Goal: Information Seeking & Learning: Learn about a topic

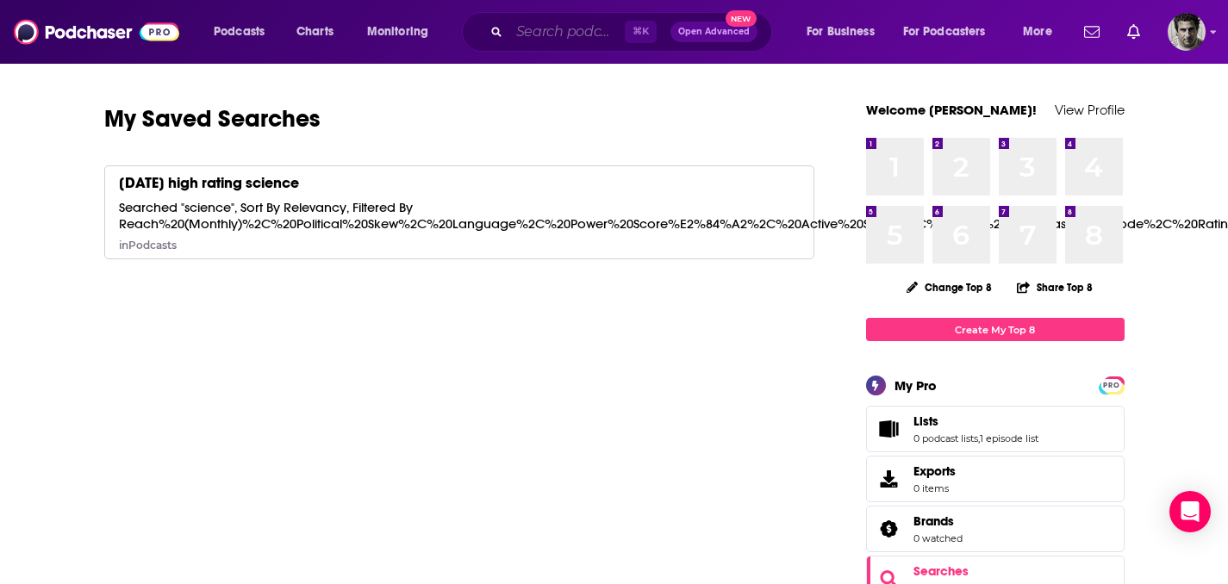
click at [560, 35] on input "Search podcasts, credits, & more..." at bounding box center [566, 32] width 115 height 28
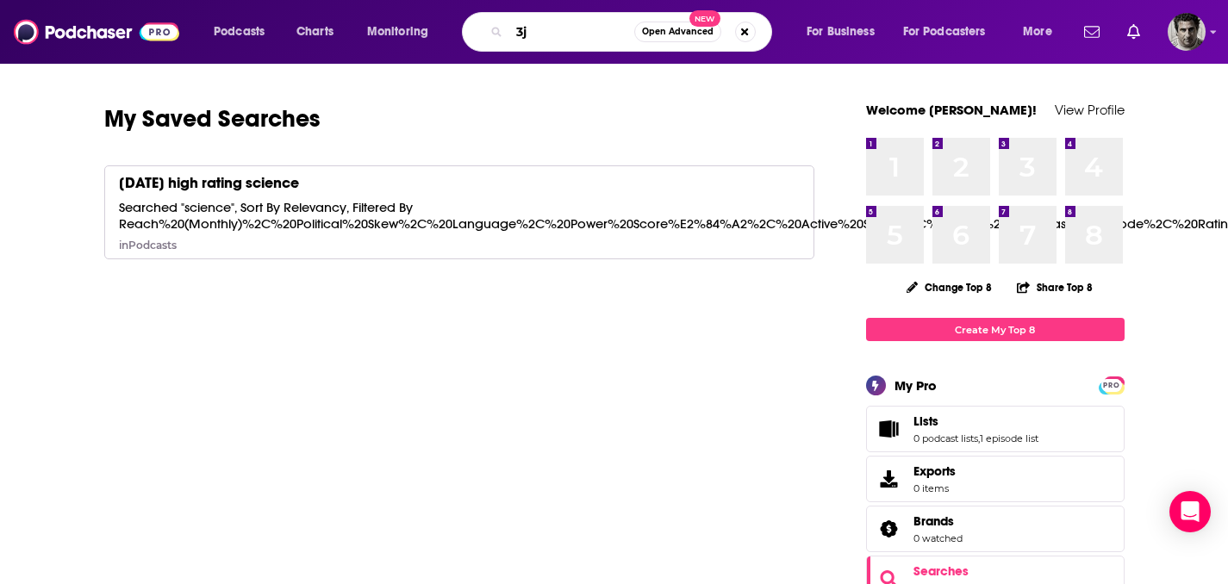
type input "3"
type input "emily callendrelli"
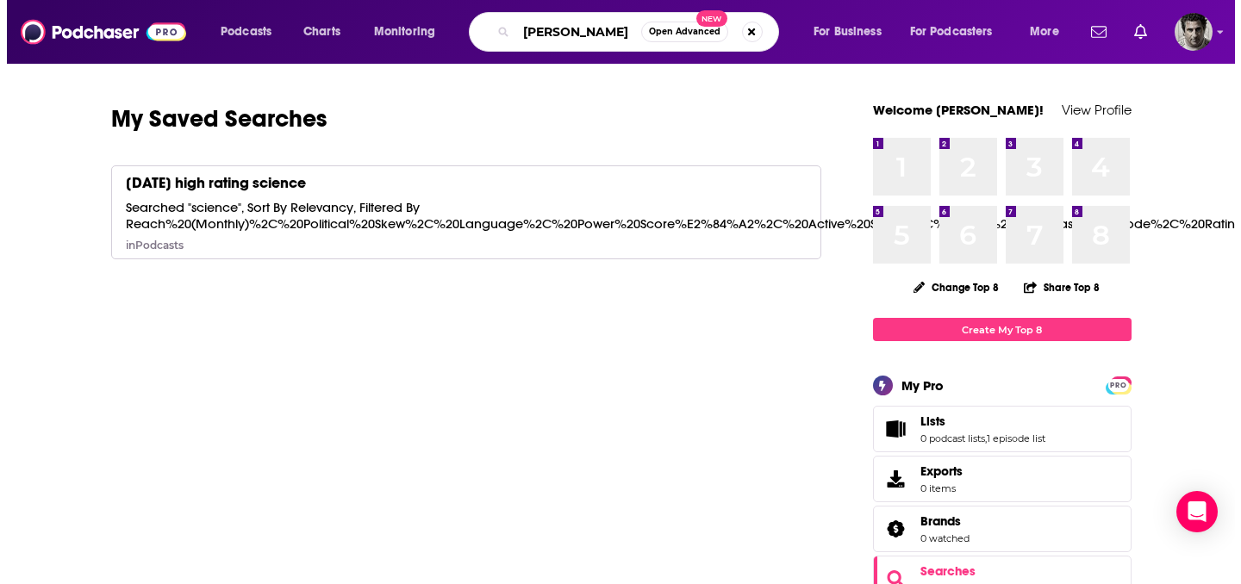
scroll to position [0, 0]
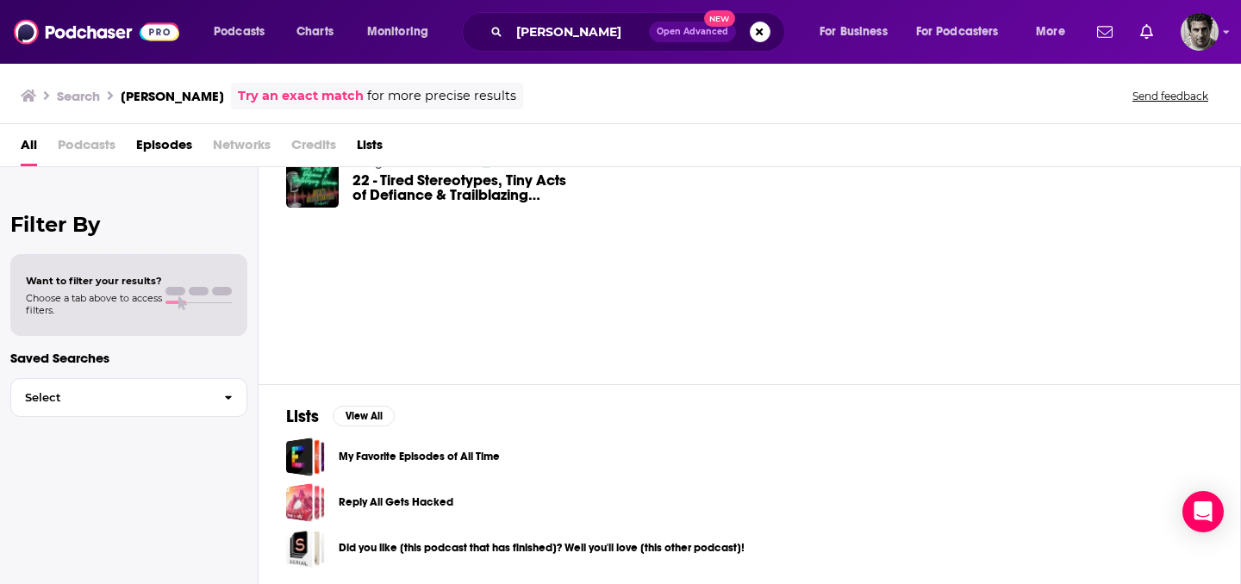
scroll to position [67, 0]
click at [178, 142] on span "Episodes" at bounding box center [164, 148] width 56 height 35
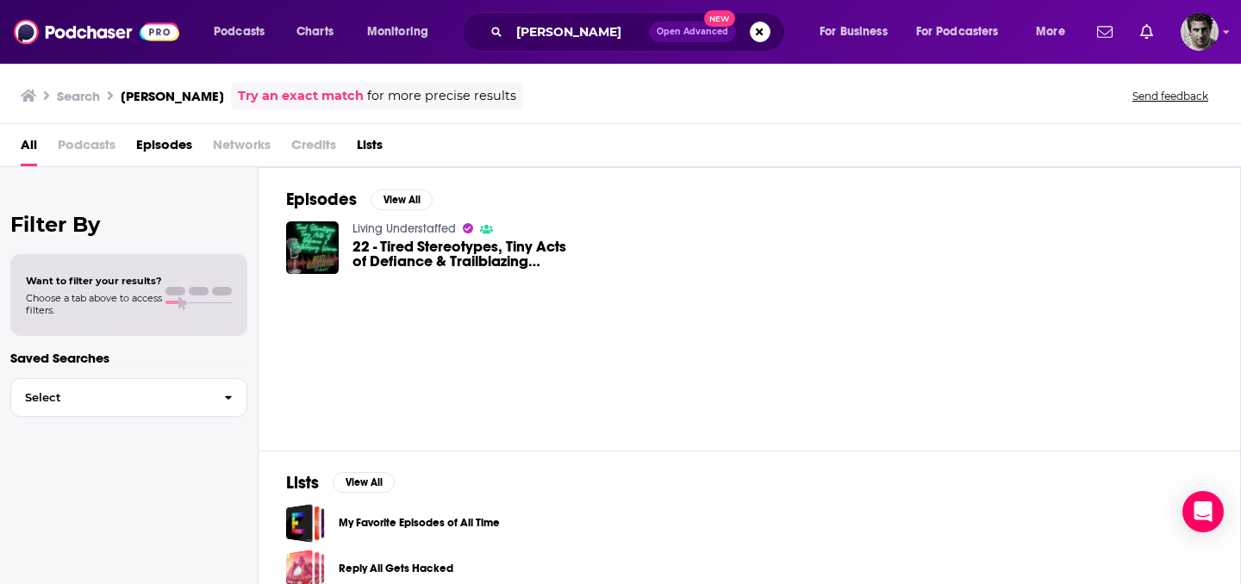
click at [331, 90] on link "Try an exact match" at bounding box center [301, 96] width 126 height 20
click at [584, 33] on input "emily callendrelli" at bounding box center [579, 32] width 140 height 28
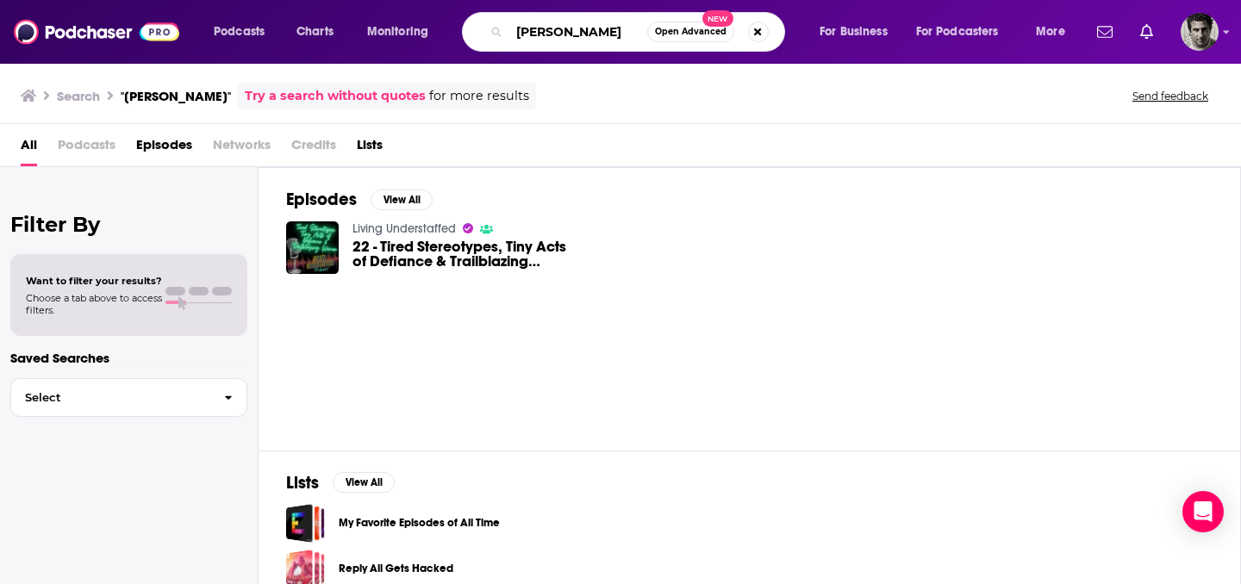
type input "emily callandrelli"
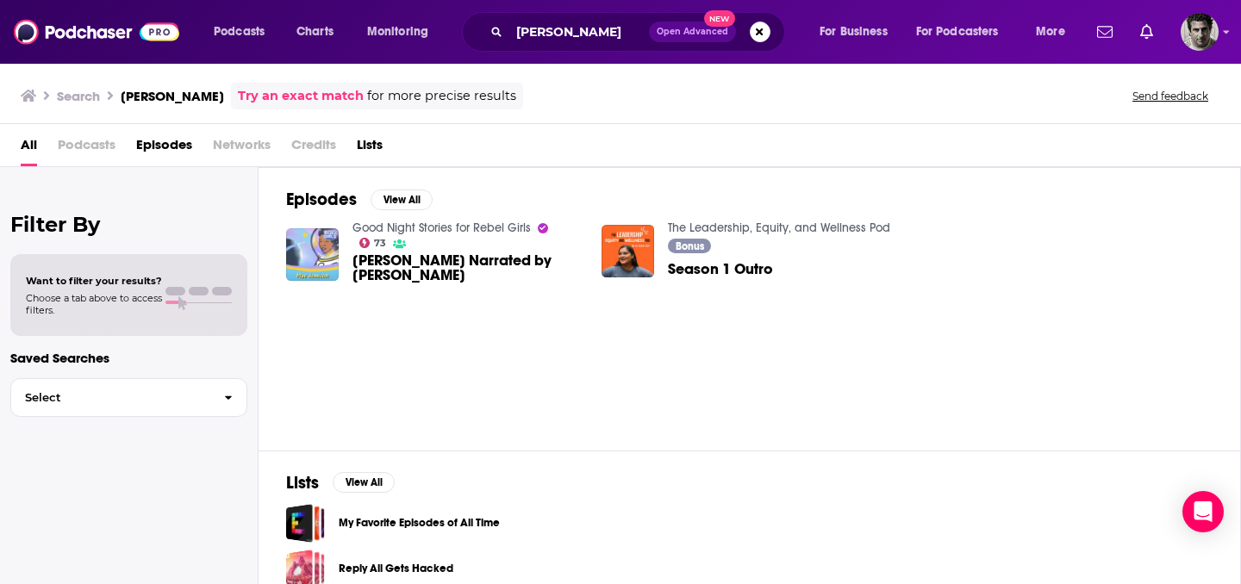
click at [307, 252] on img "Mae Jemison Narrated by Emily Calandrelli" at bounding box center [312, 254] width 53 height 53
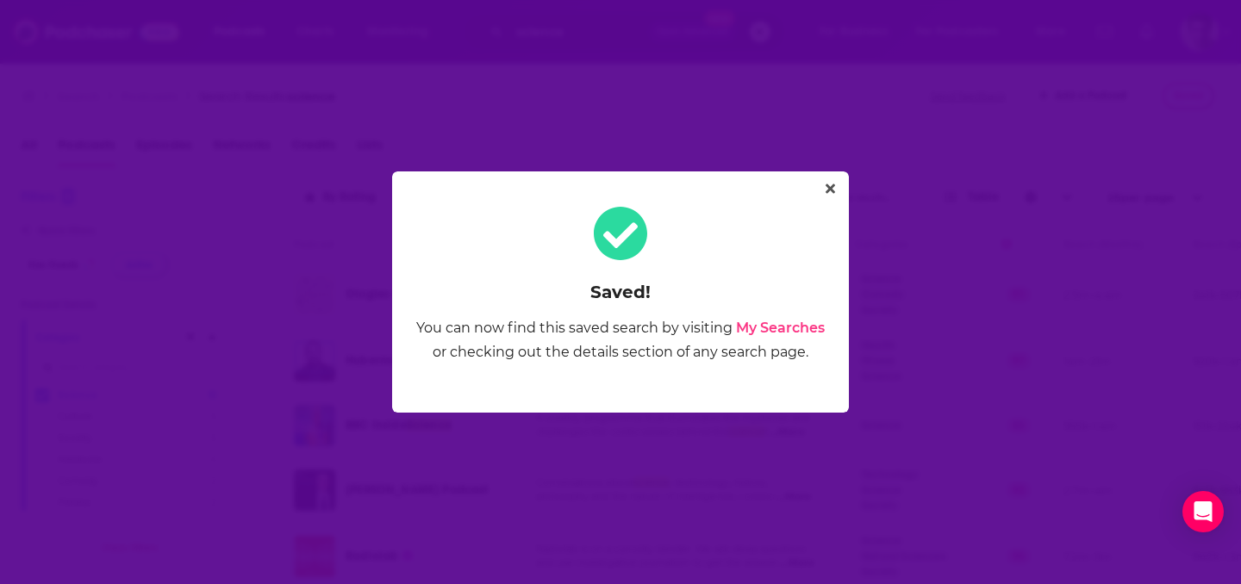
scroll to position [0, 308]
drag, startPoint x: 829, startPoint y: 187, endPoint x: 822, endPoint y: 181, distance: 9.2
click at [829, 187] on icon "Close" at bounding box center [830, 188] width 9 height 9
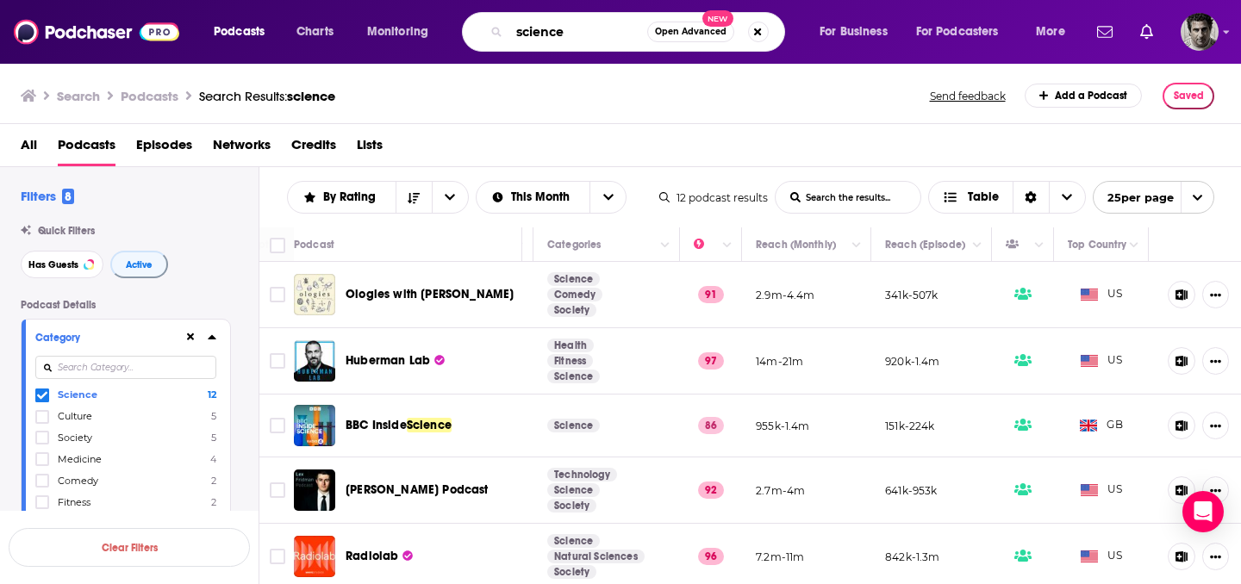
click at [568, 27] on input "science" at bounding box center [578, 32] width 138 height 28
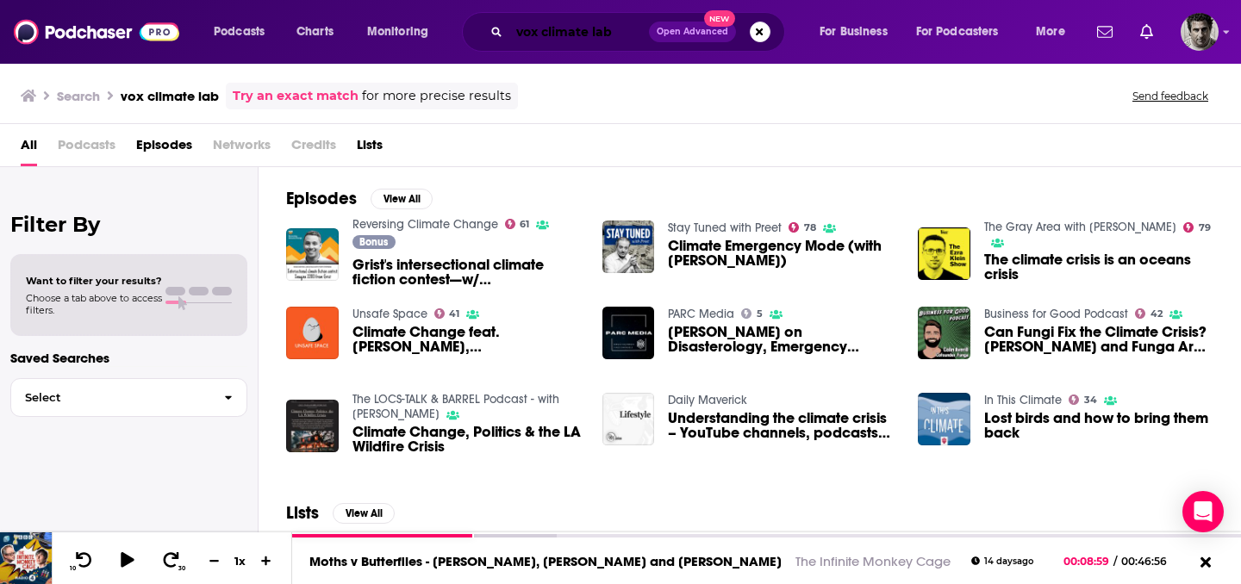
click at [524, 28] on input "vox climate lab" at bounding box center [579, 32] width 140 height 28
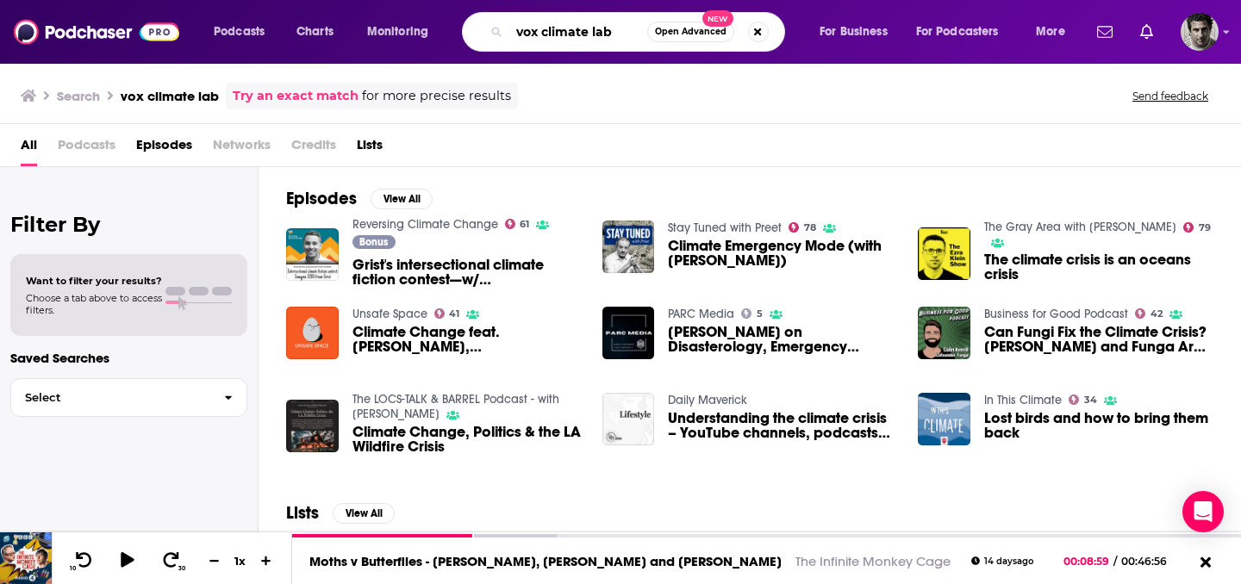
drag, startPoint x: 516, startPoint y: 32, endPoint x: 620, endPoint y: 29, distance: 104.3
click at [620, 30] on input "vox climate lab" at bounding box center [578, 32] width 138 height 28
type input "the space gal"
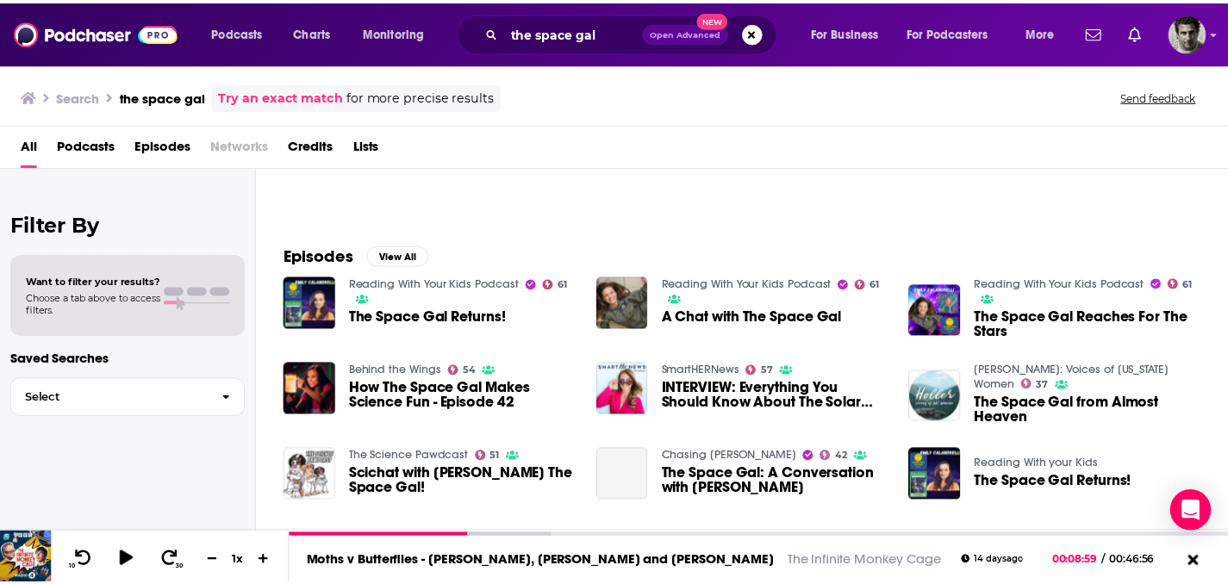
scroll to position [203, 0]
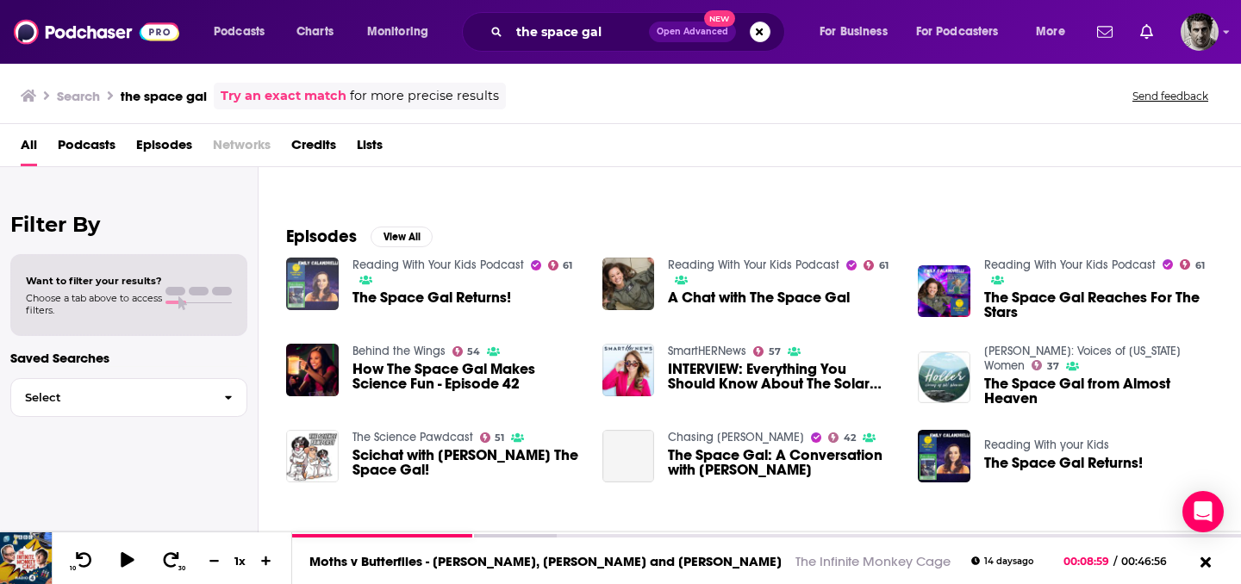
click at [330, 290] on img "The Space Gal Returns!" at bounding box center [312, 284] width 53 height 53
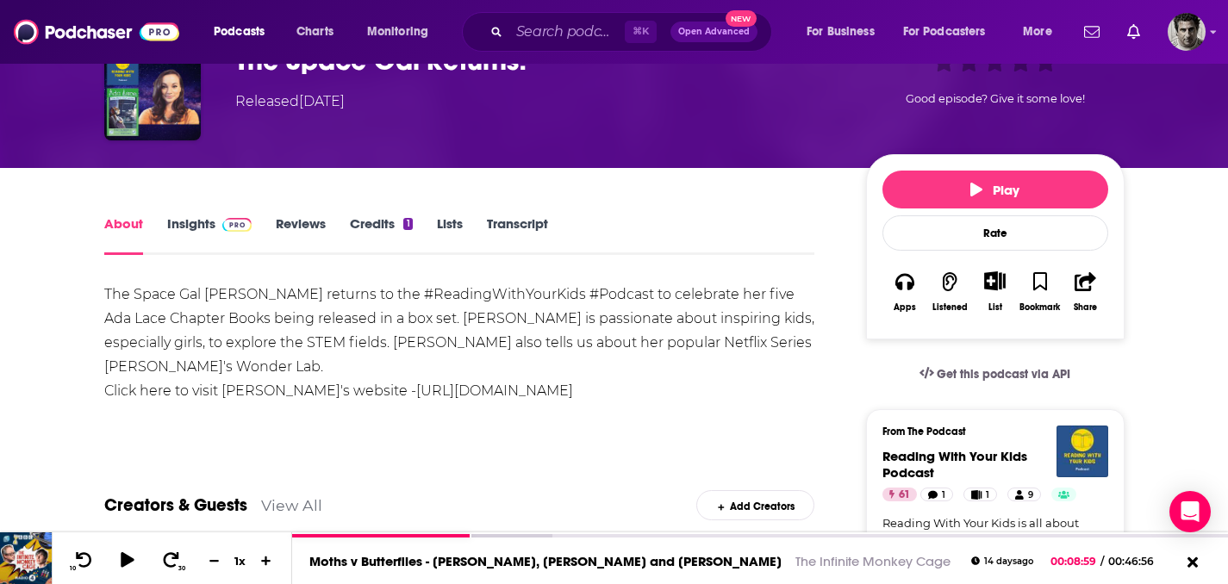
scroll to position [108, 0]
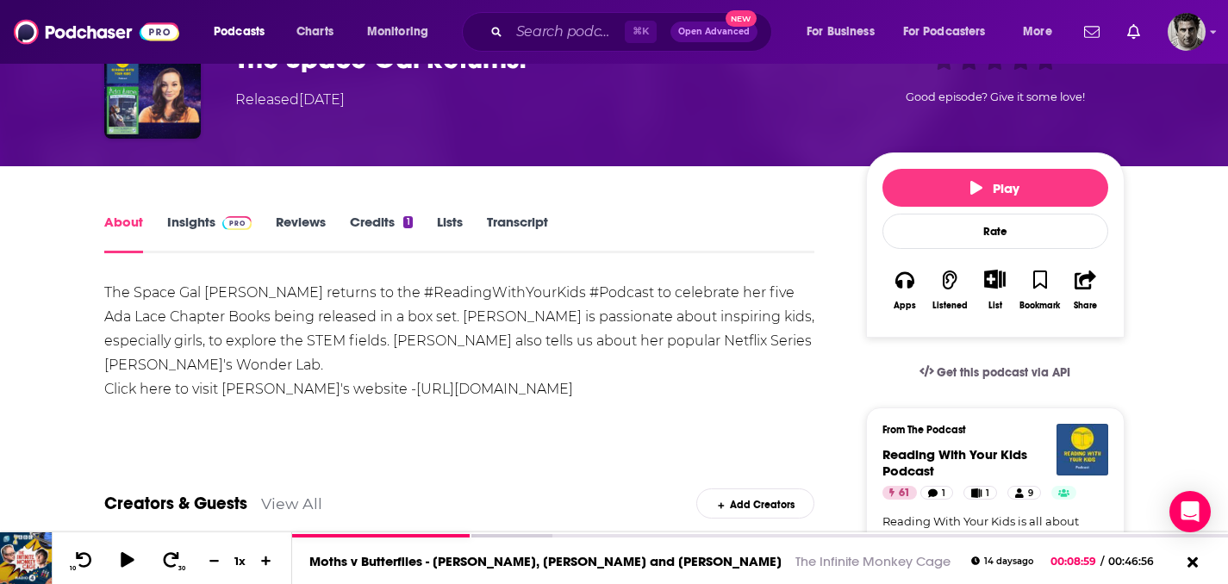
click at [207, 228] on link "Insights" at bounding box center [209, 234] width 85 height 40
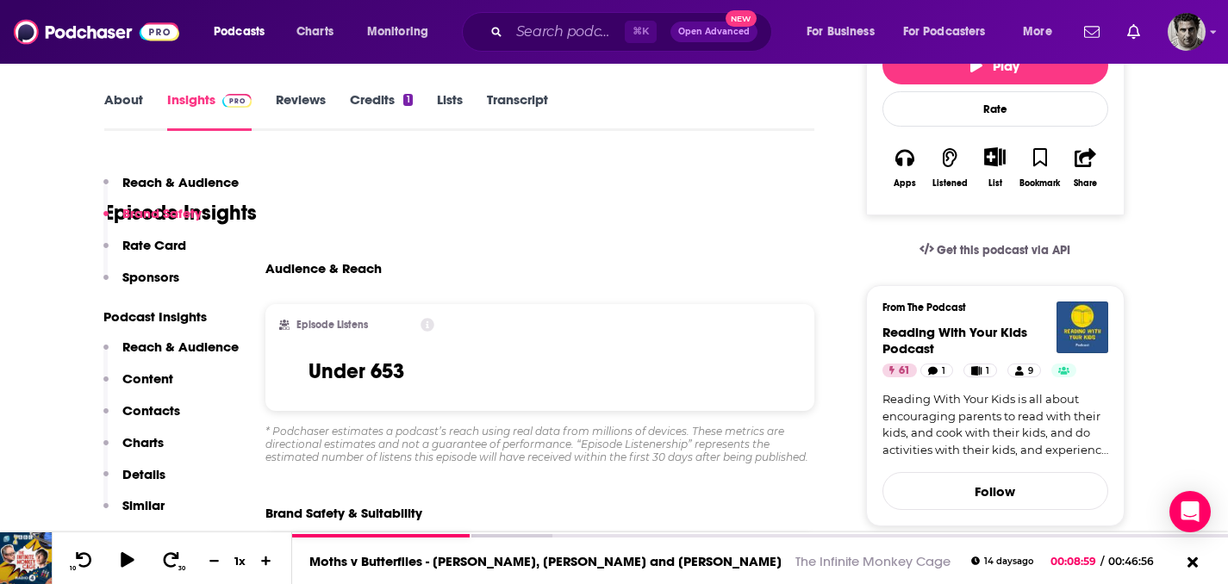
scroll to position [153, 0]
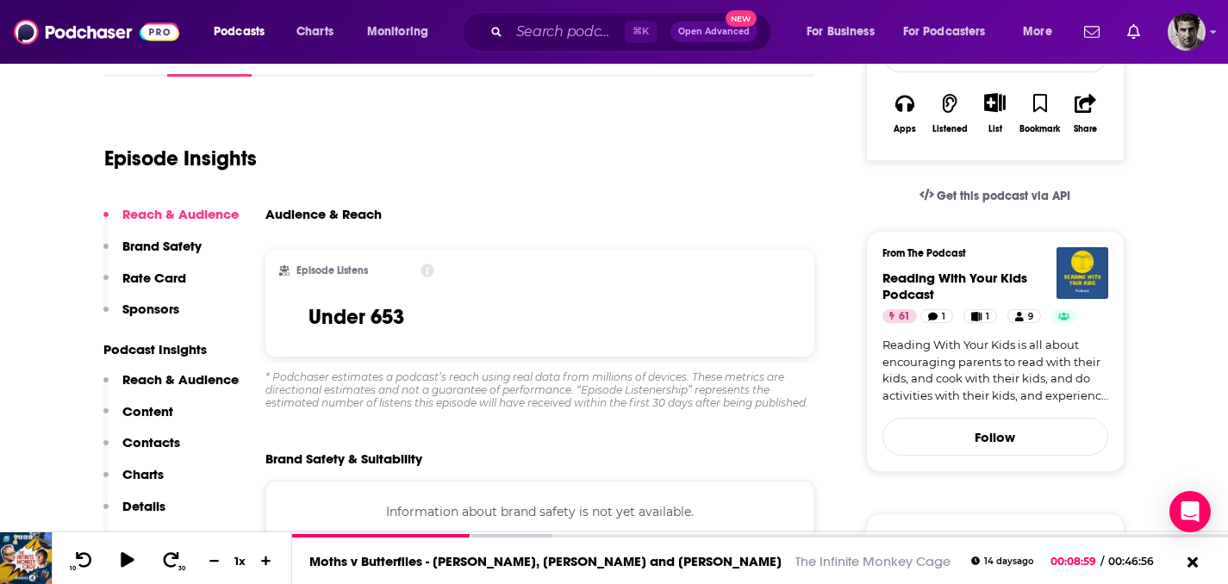
click at [167, 249] on p "Brand Safety" at bounding box center [161, 246] width 79 height 16
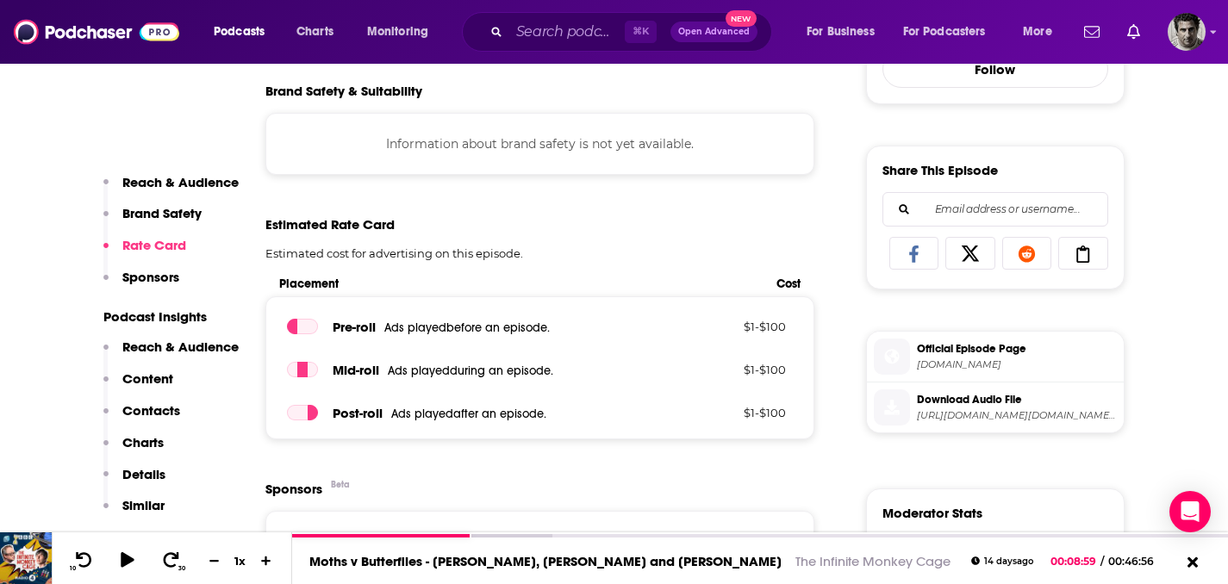
click at [153, 377] on p "Content" at bounding box center [147, 379] width 51 height 16
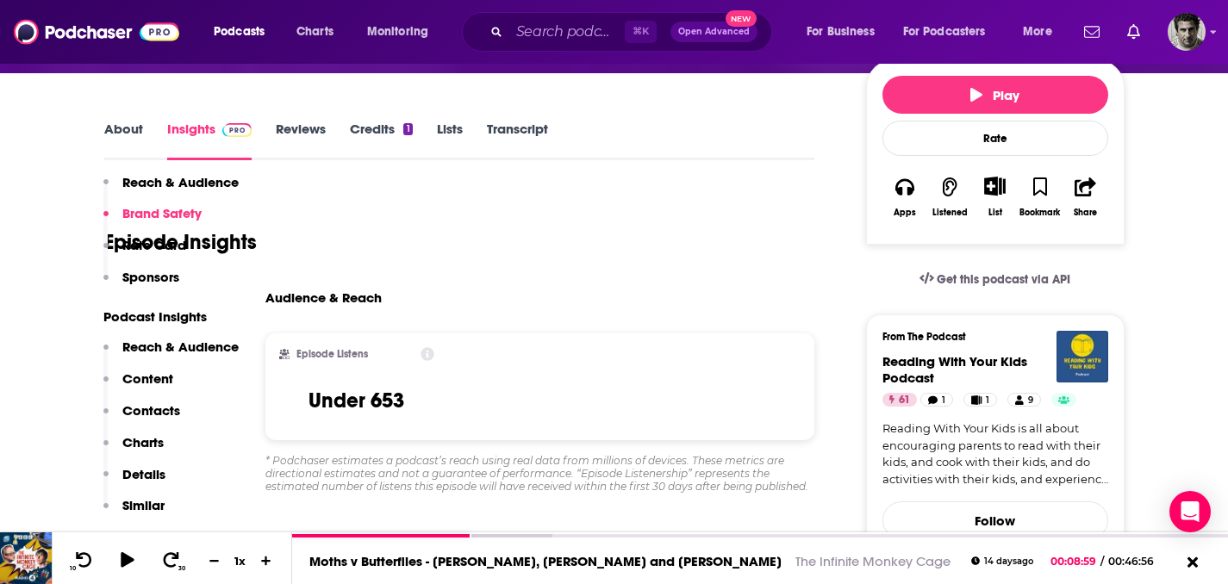
scroll to position [197, 0]
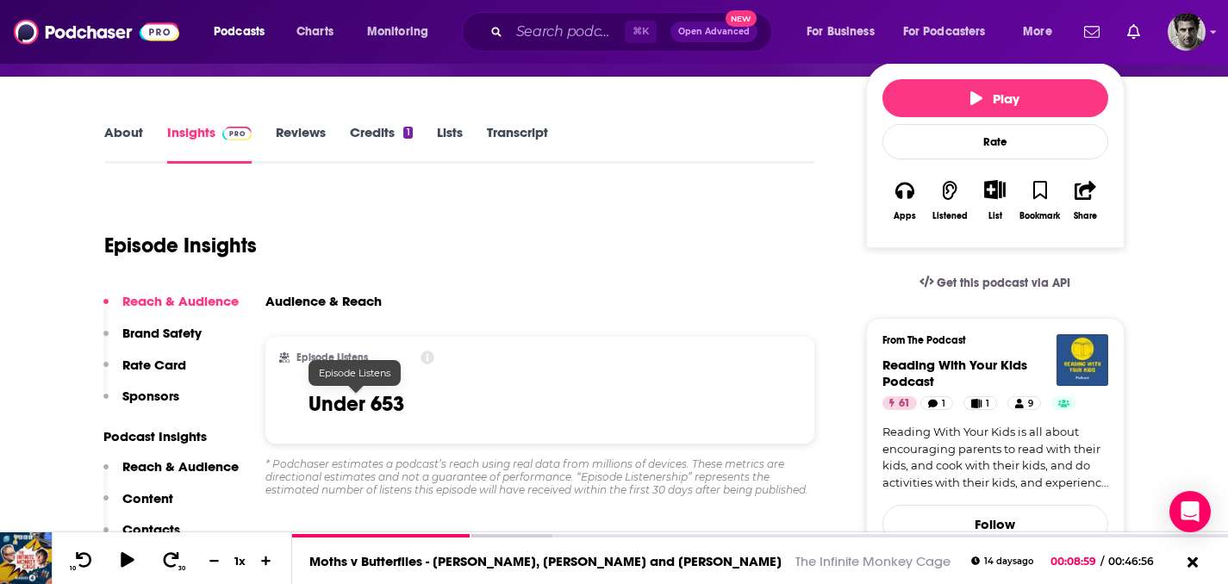
click at [363, 405] on h3 "Under 653" at bounding box center [357, 404] width 96 height 26
click at [332, 358] on h2 "Episode Listens" at bounding box center [332, 358] width 72 height 12
click at [277, 356] on div "Episode Listens Under 653" at bounding box center [357, 390] width 184 height 107
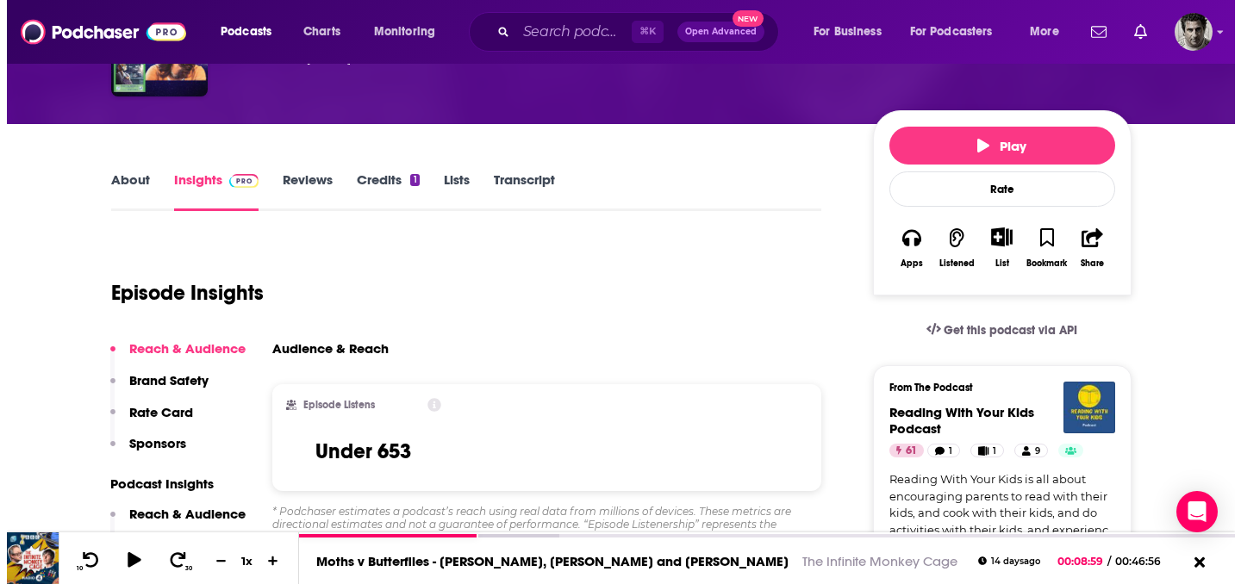
scroll to position [0, 0]
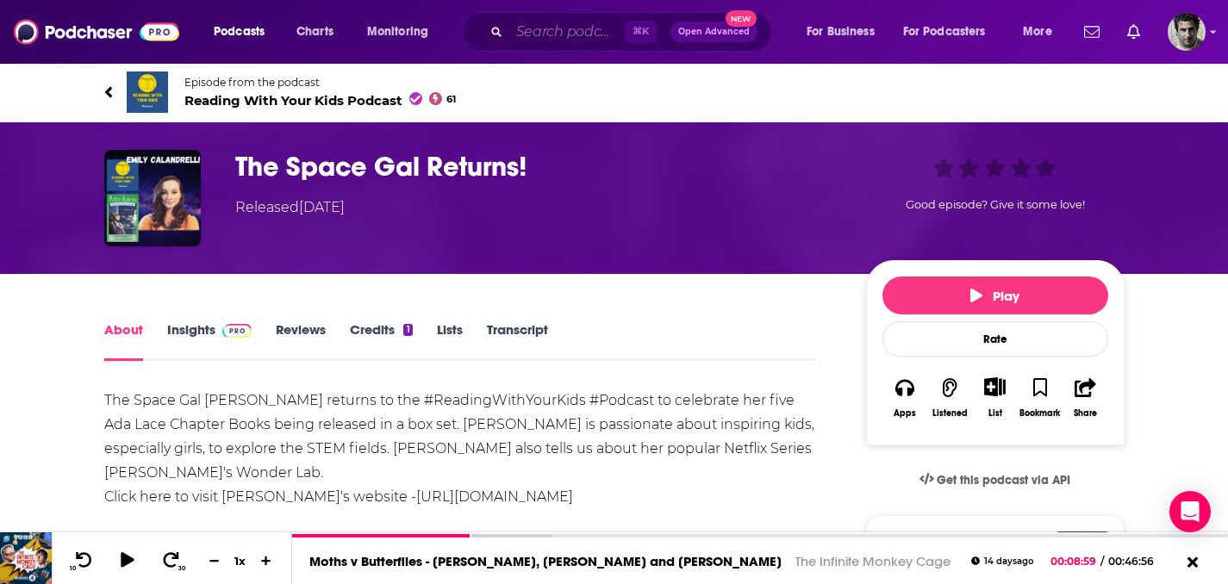
click at [569, 34] on input "Search podcasts, credits, & more..." at bounding box center [566, 32] width 115 height 28
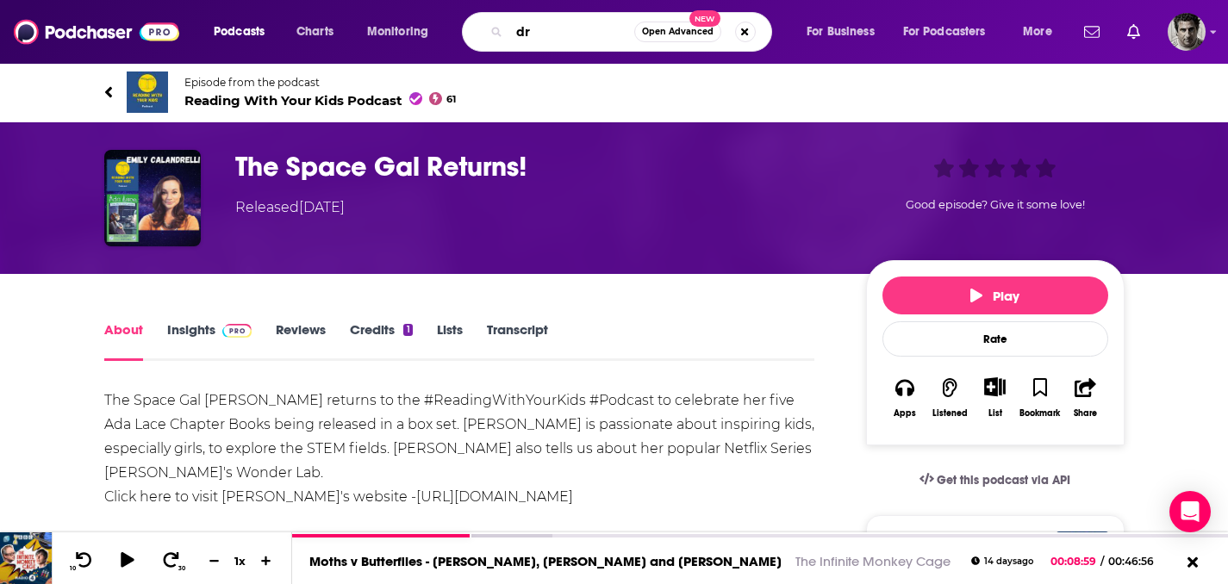
type input "d"
type input "science hoiur"
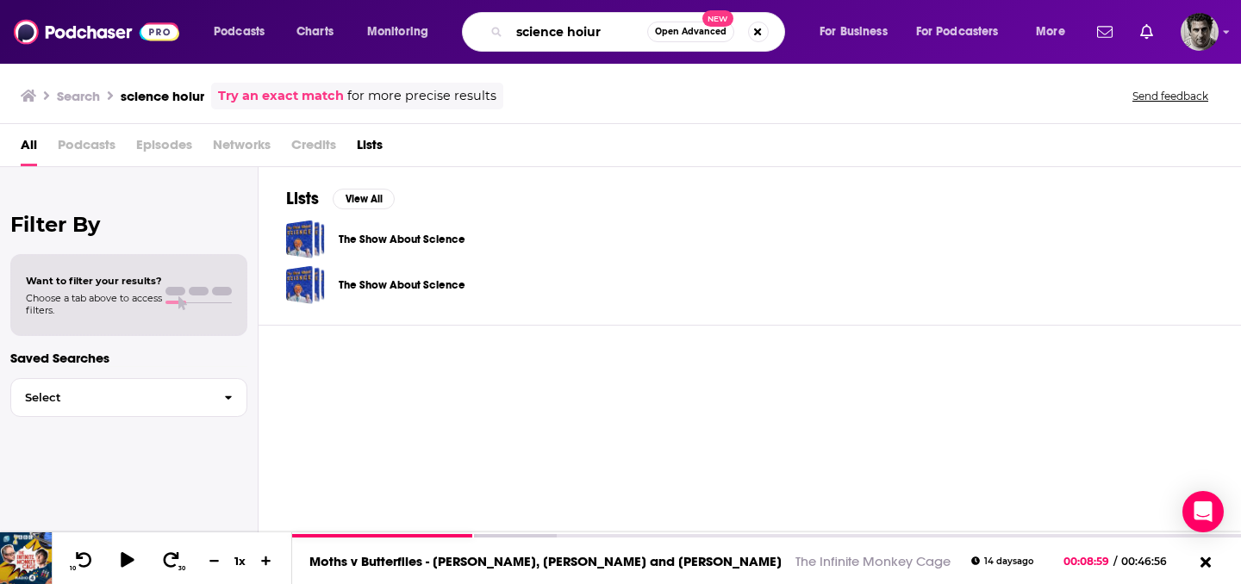
click at [626, 32] on input "science hoiur" at bounding box center [578, 32] width 138 height 28
drag, startPoint x: 626, startPoint y: 32, endPoint x: 440, endPoint y: 15, distance: 186.9
click at [440, 15] on div "Podcasts Charts Monitoring science hoiur Open Advanced New For Business For Pod…" at bounding box center [642, 32] width 880 height 40
type input "dr kiki science hour"
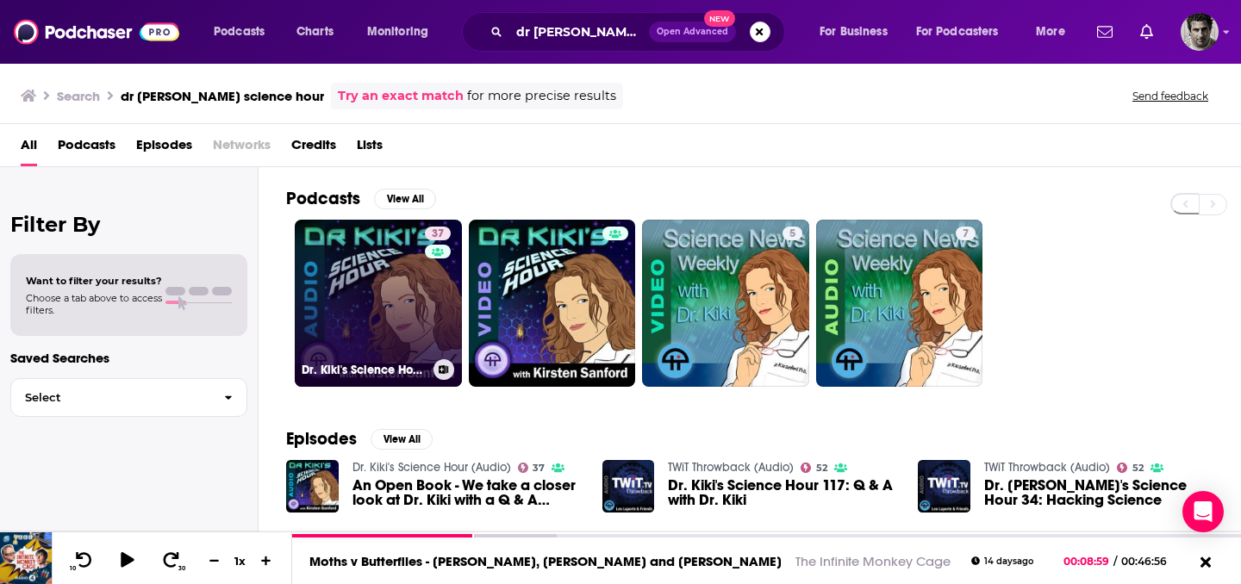
click at [419, 323] on link "37 Dr. Kiki's Science Hour (Audio)" at bounding box center [378, 303] width 167 height 167
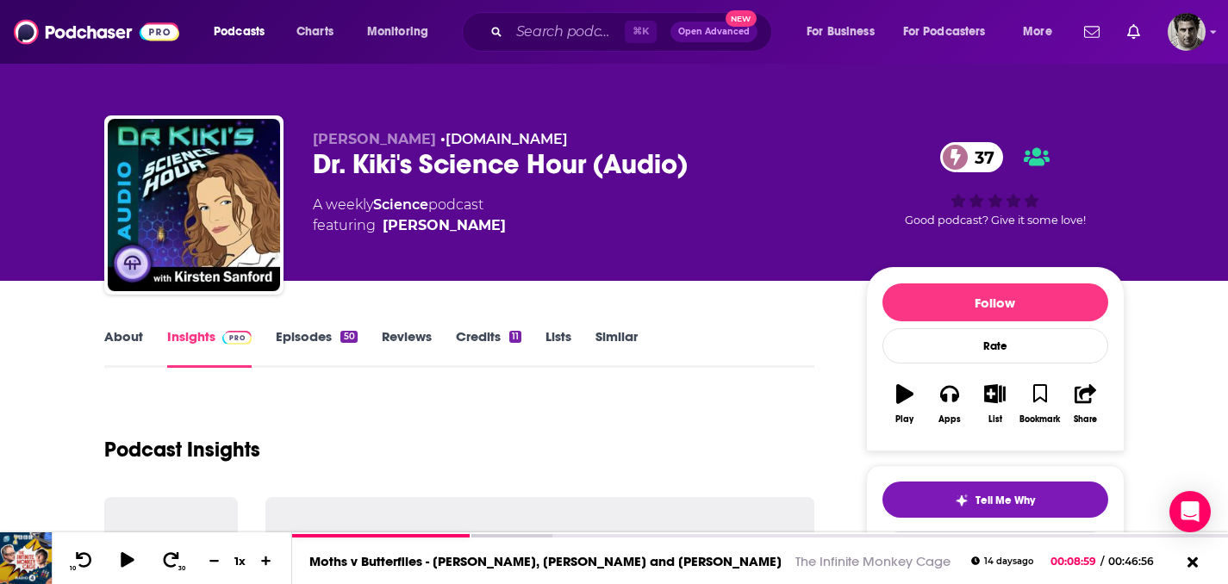
click at [194, 327] on div "About Insights Episodes 50 Reviews Credits 11 Lists Similar" at bounding box center [459, 347] width 711 height 42
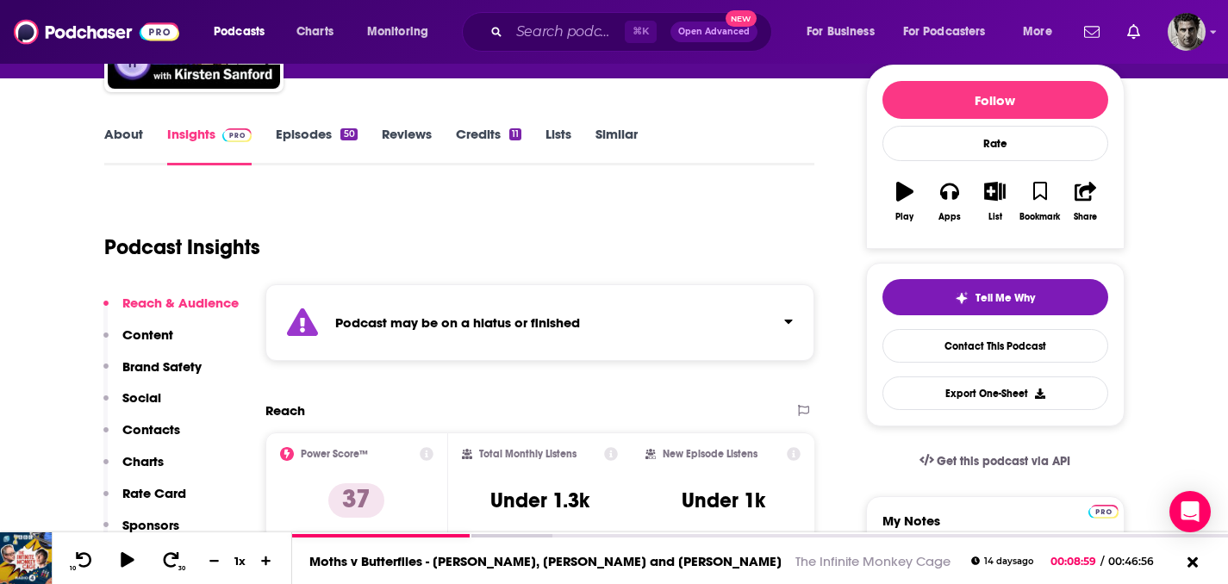
scroll to position [4, 0]
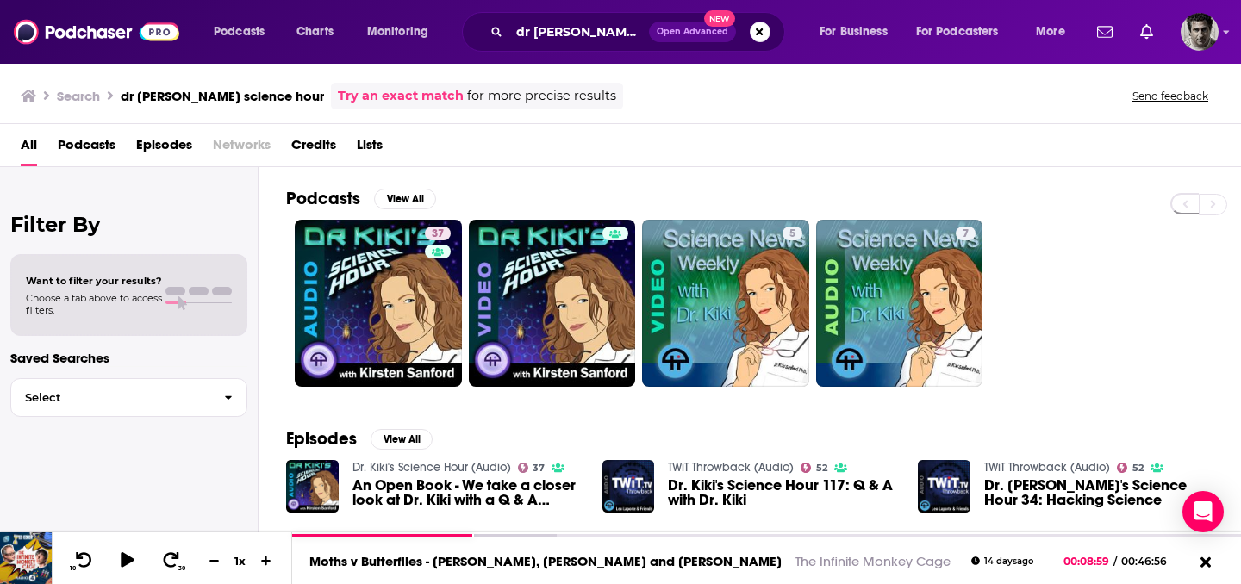
click at [158, 134] on span "Episodes" at bounding box center [164, 148] width 56 height 35
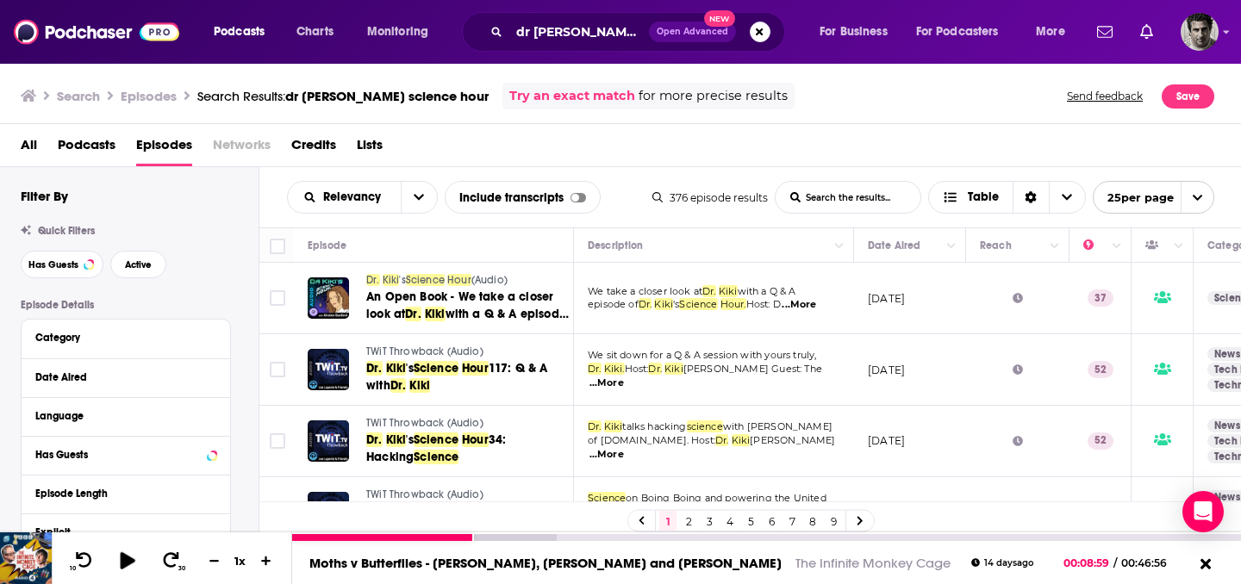
click at [124, 563] on icon at bounding box center [127, 560] width 15 height 17
click at [1206, 569] on icon at bounding box center [1205, 564] width 22 height 17
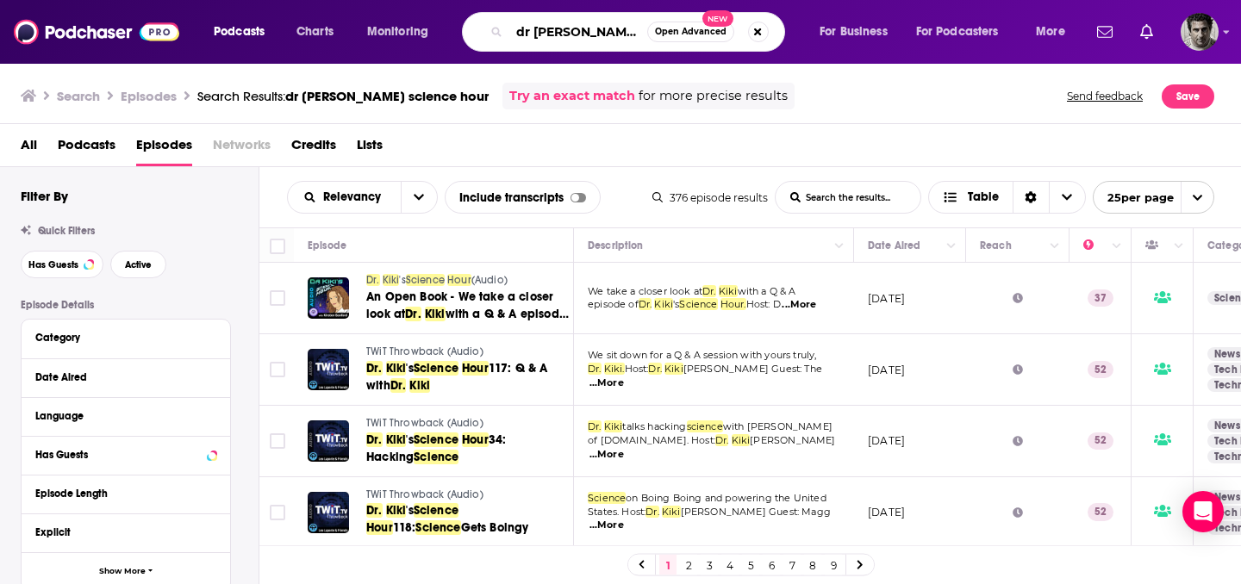
click at [623, 34] on input "dr kiki science hour" at bounding box center [578, 32] width 138 height 28
drag, startPoint x: 647, startPoint y: 34, endPoint x: 504, endPoint y: 27, distance: 143.2
click at [506, 28] on div "dr kiki science hour Open Advanced New" at bounding box center [623, 32] width 323 height 40
type input "f"
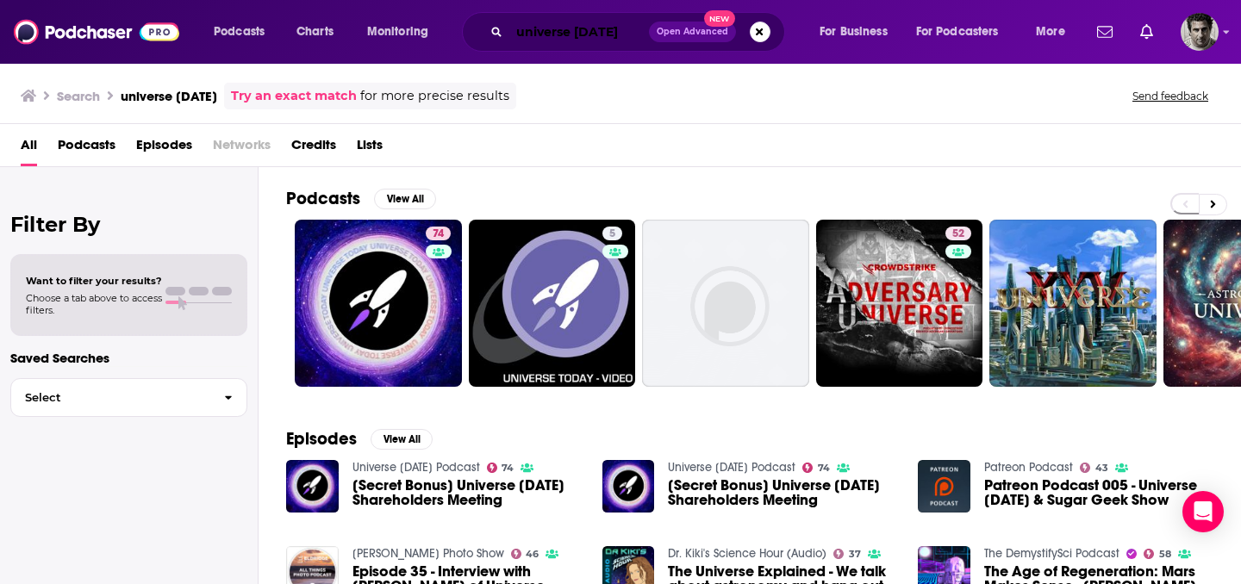
click at [607, 35] on input "universe [DATE]" at bounding box center [579, 32] width 140 height 28
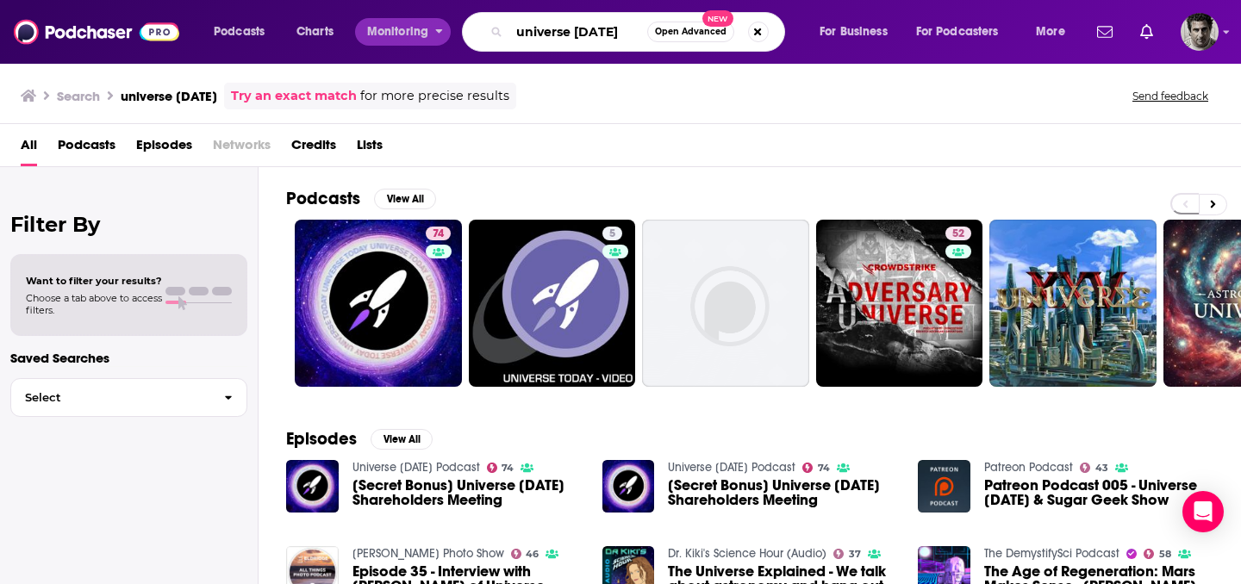
drag, startPoint x: 623, startPoint y: 28, endPoint x: 396, endPoint y: 25, distance: 226.7
click at [396, 25] on div "Podcasts Charts Monitoring universe today Open Advanced New For Business For Po…" at bounding box center [642, 32] width 880 height 40
type input "[PERSON_NAME]"
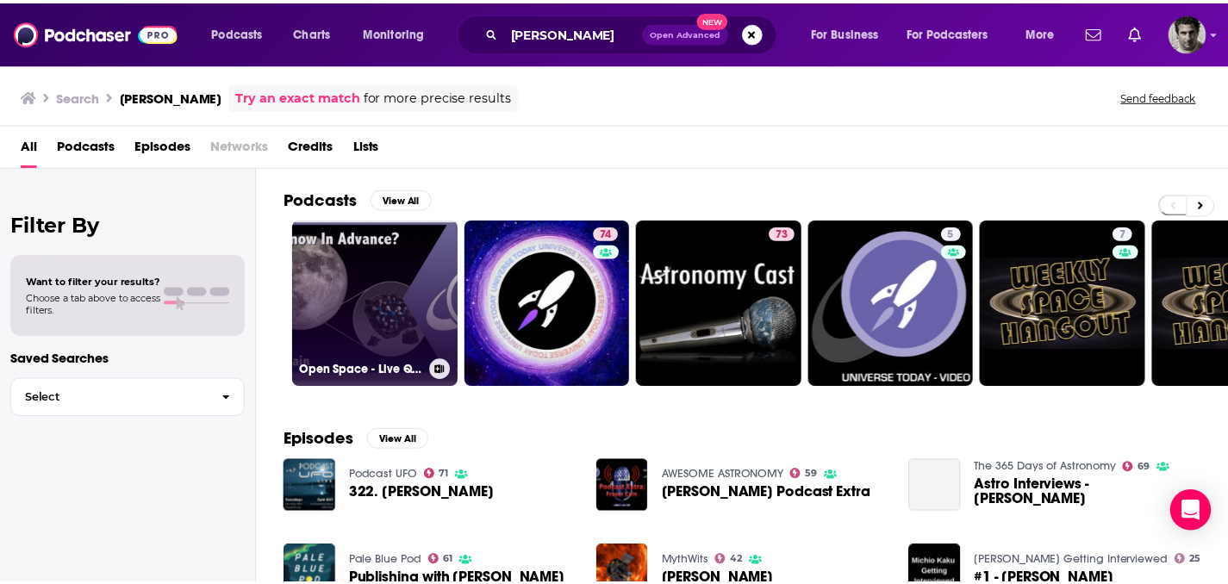
scroll to position [290, 0]
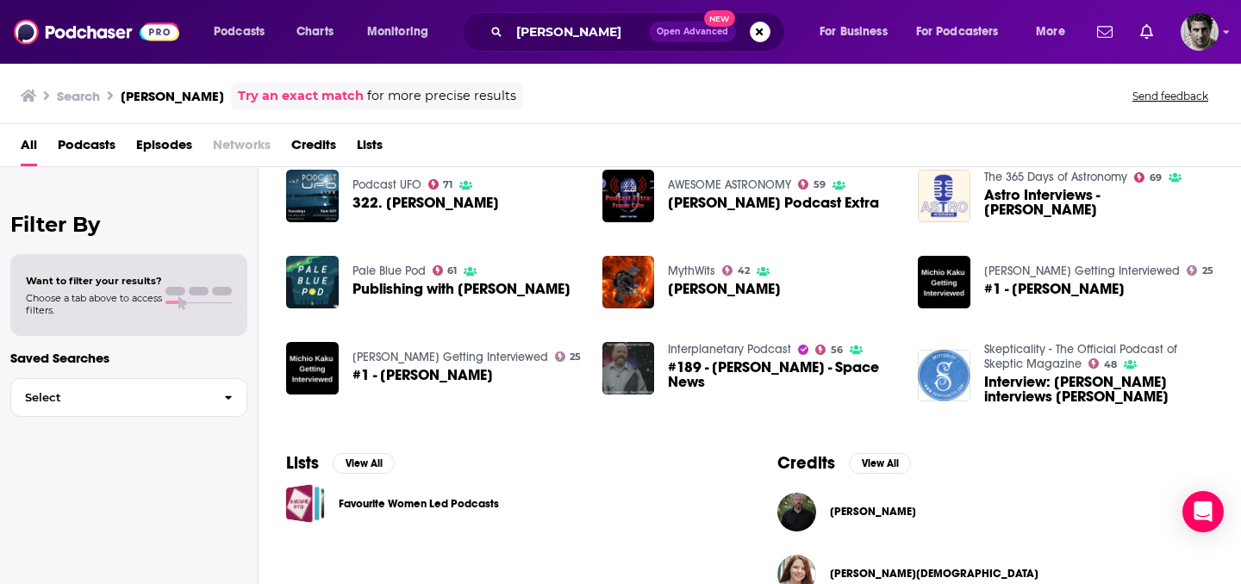
click at [372, 184] on link "Podcast UFO" at bounding box center [386, 185] width 69 height 15
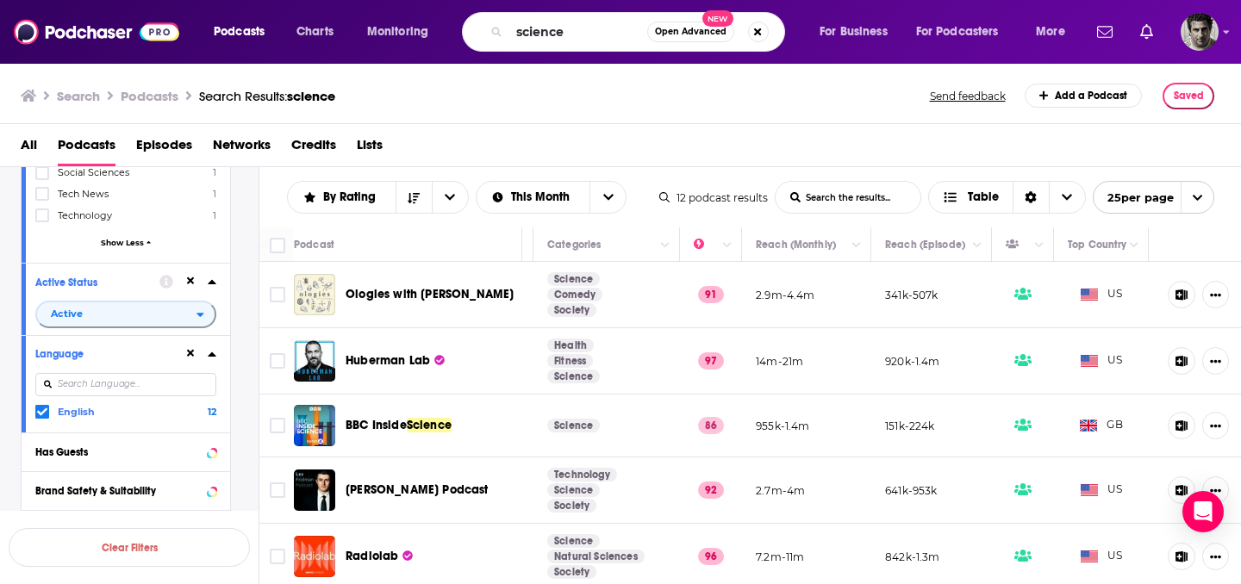
scroll to position [733, 0]
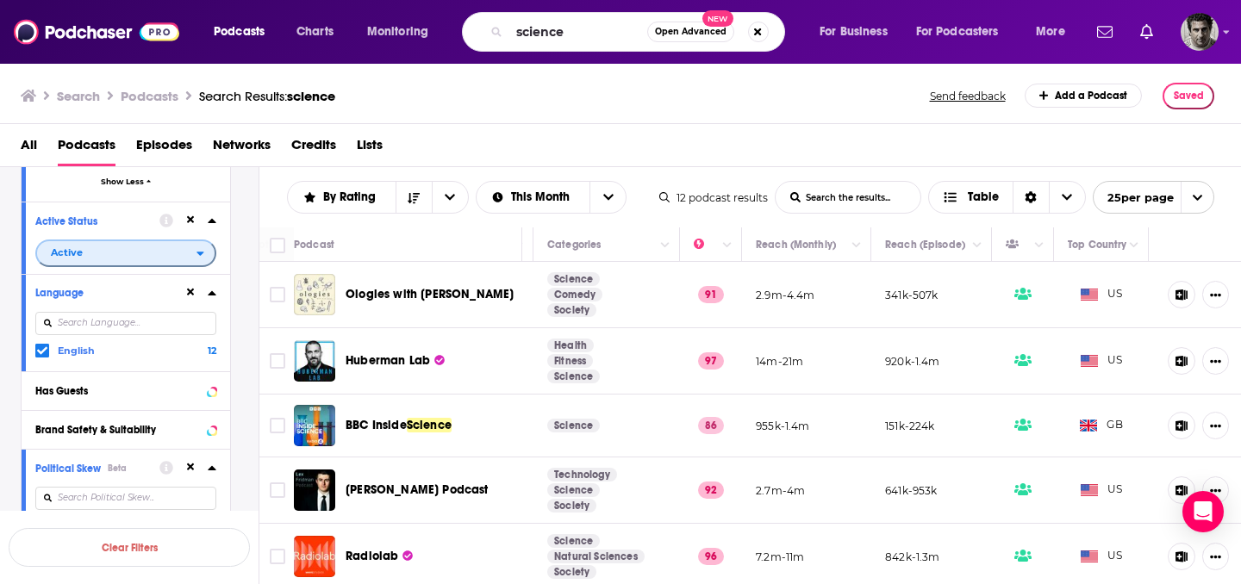
click at [204, 248] on icon "open menu" at bounding box center [200, 253] width 8 height 12
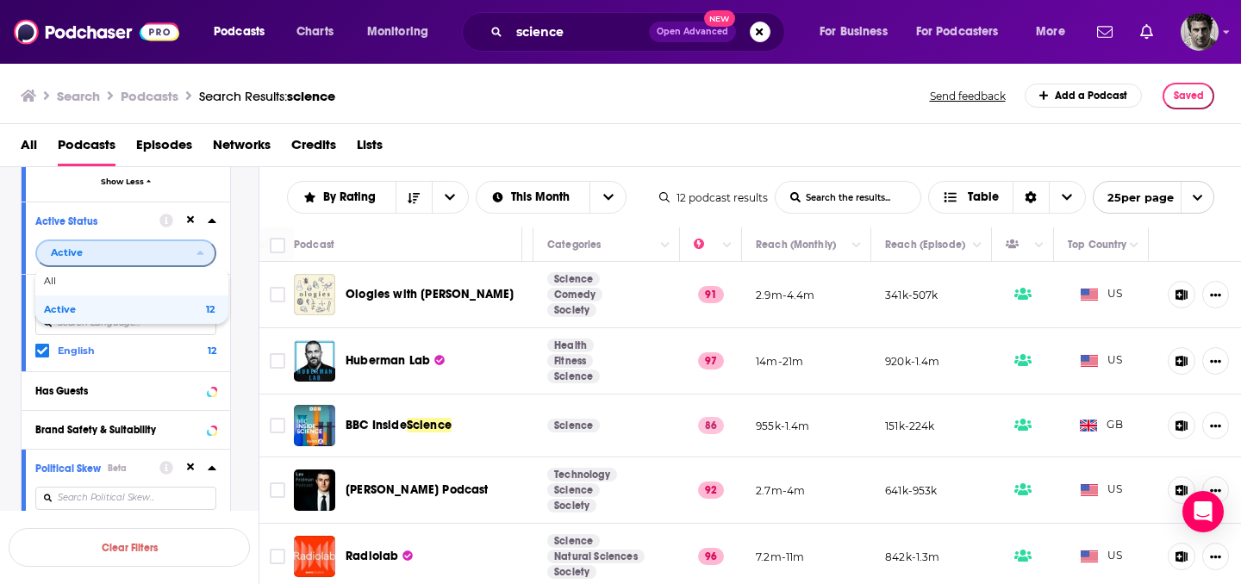
click at [204, 248] on icon "close menu" at bounding box center [200, 253] width 8 height 12
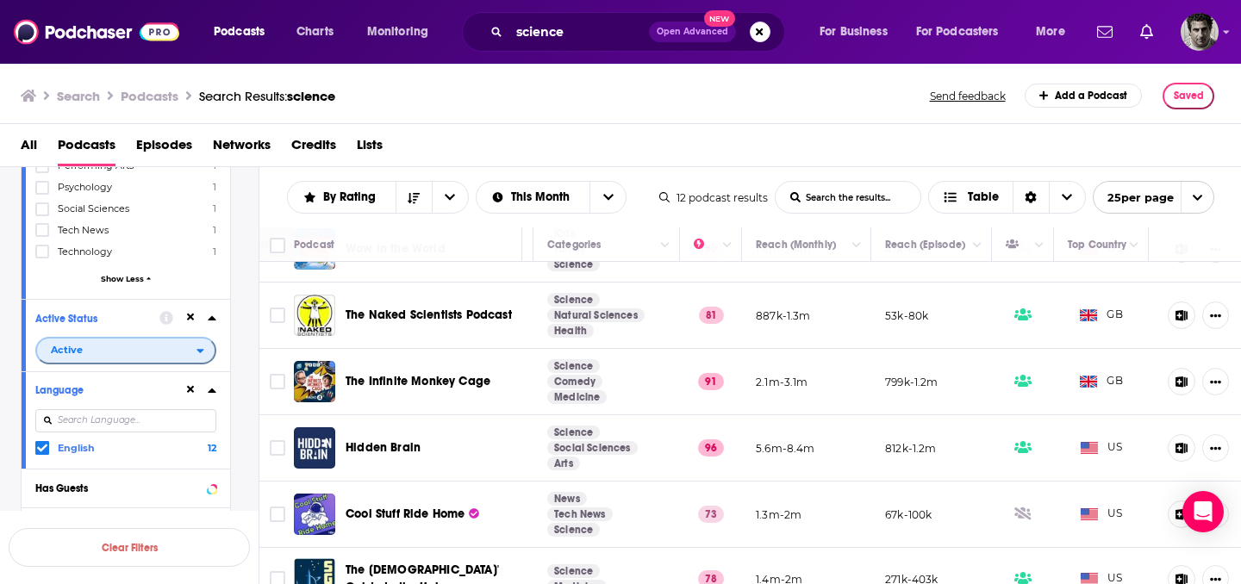
scroll to position [668, 0]
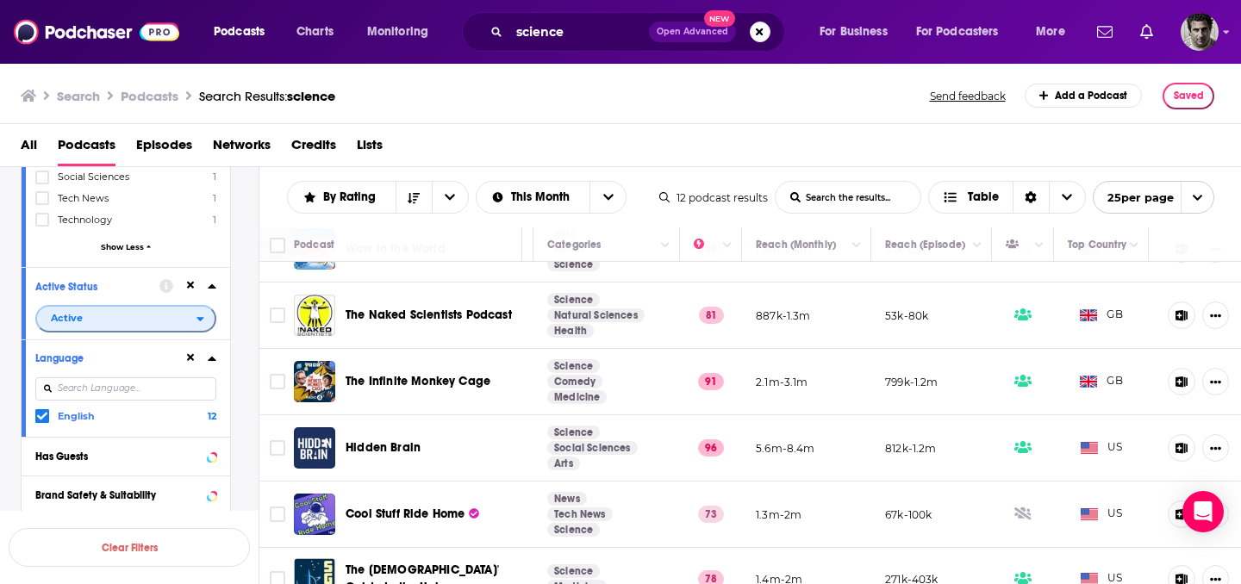
click at [202, 314] on icon "open menu" at bounding box center [200, 319] width 8 height 12
click at [126, 342] on span "All" at bounding box center [129, 346] width 171 height 9
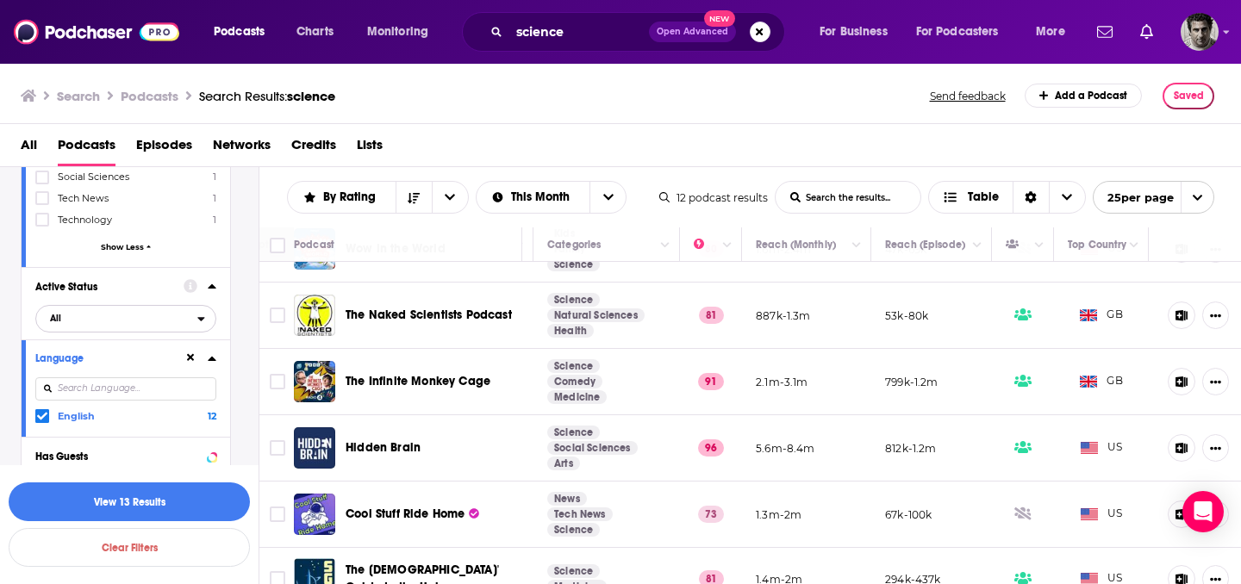
click at [207, 313] on div "open menu" at bounding box center [206, 319] width 18 height 12
click at [162, 502] on button "View 13 Results" at bounding box center [129, 502] width 241 height 39
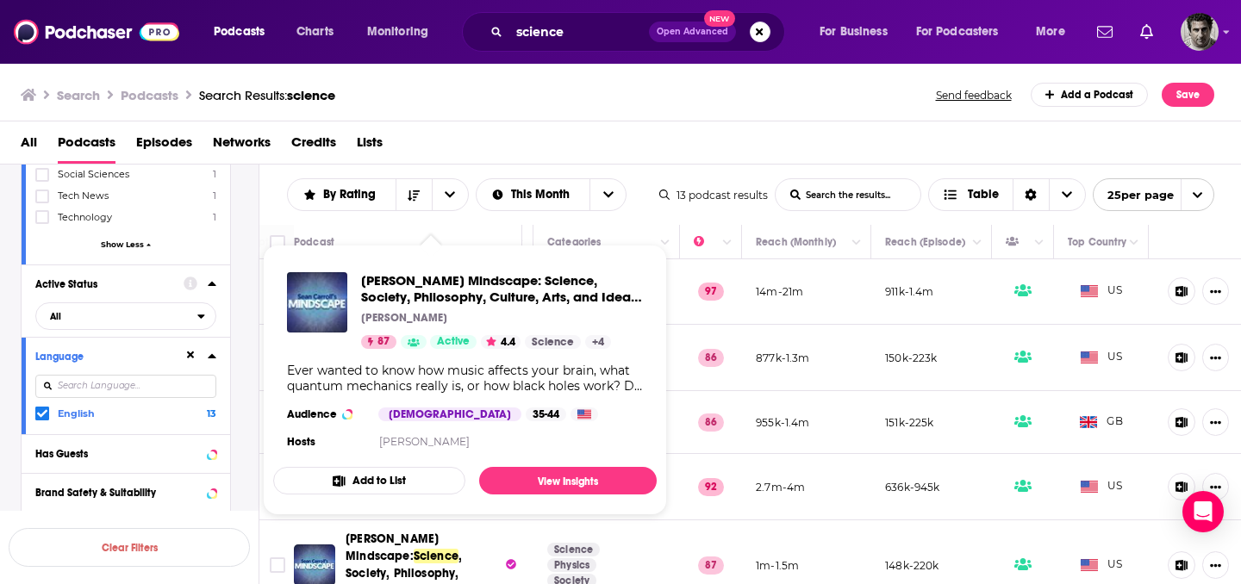
scroll to position [0, 308]
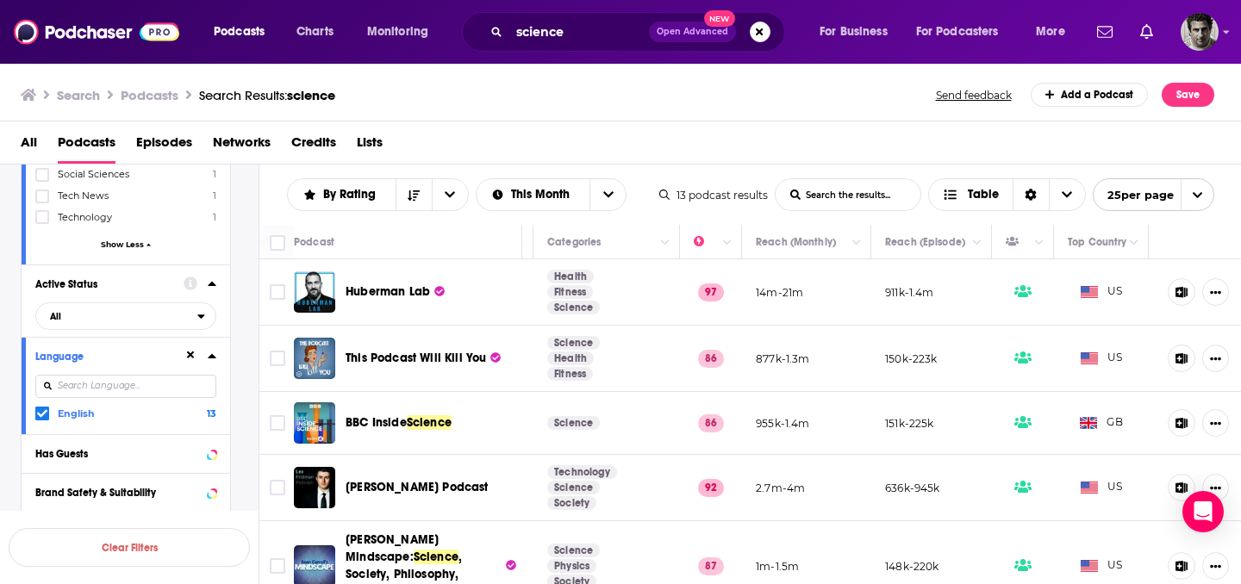
click at [585, 75] on div "Search Podcasts Search Results: science Send feedback Add a Podcast Save" at bounding box center [621, 91] width 1242 height 59
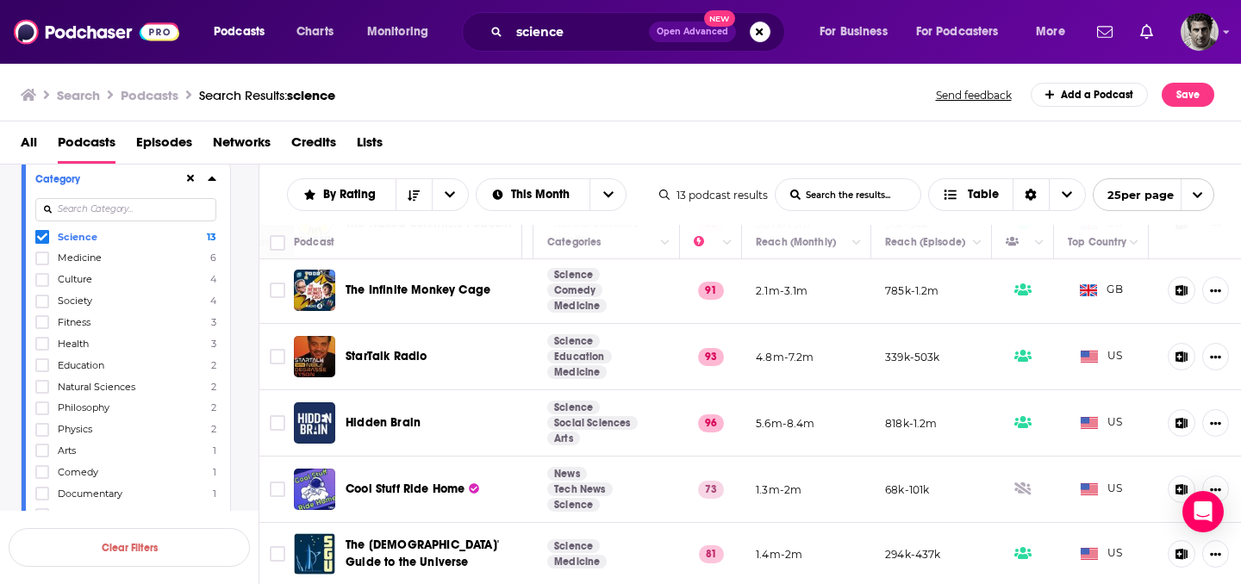
scroll to position [201, 0]
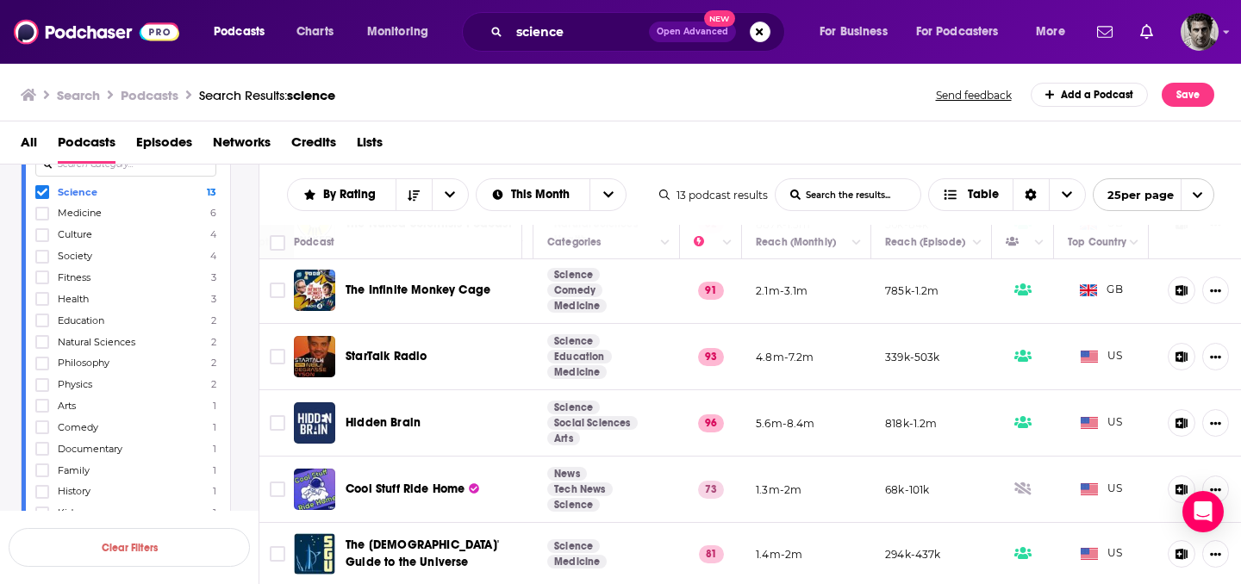
click at [45, 195] on icon at bounding box center [42, 192] width 10 height 10
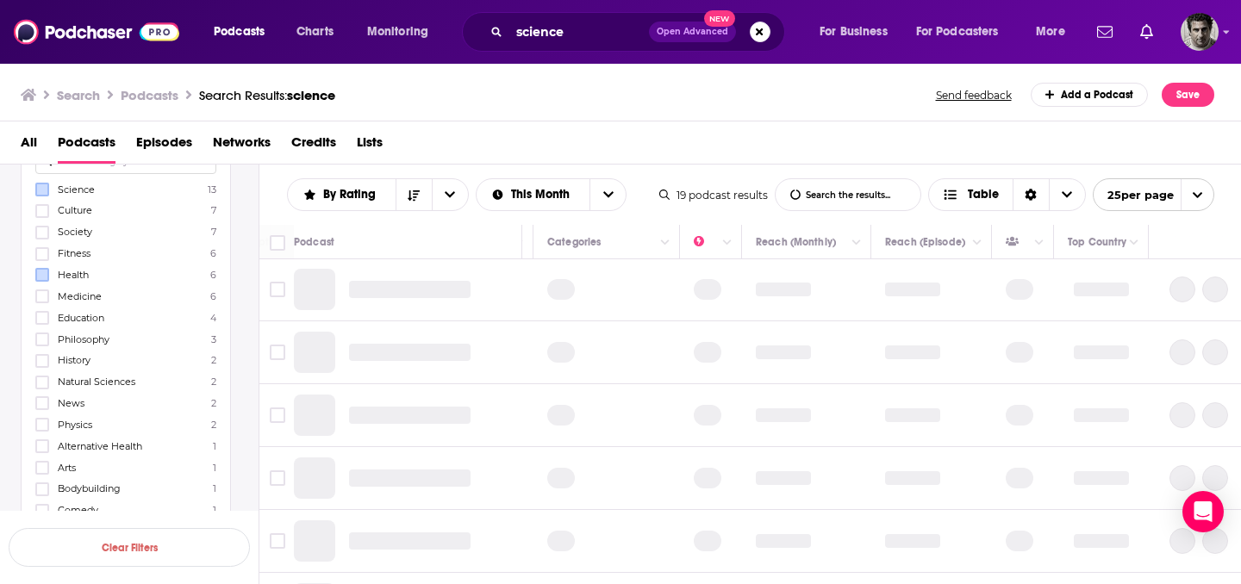
scroll to position [204, 0]
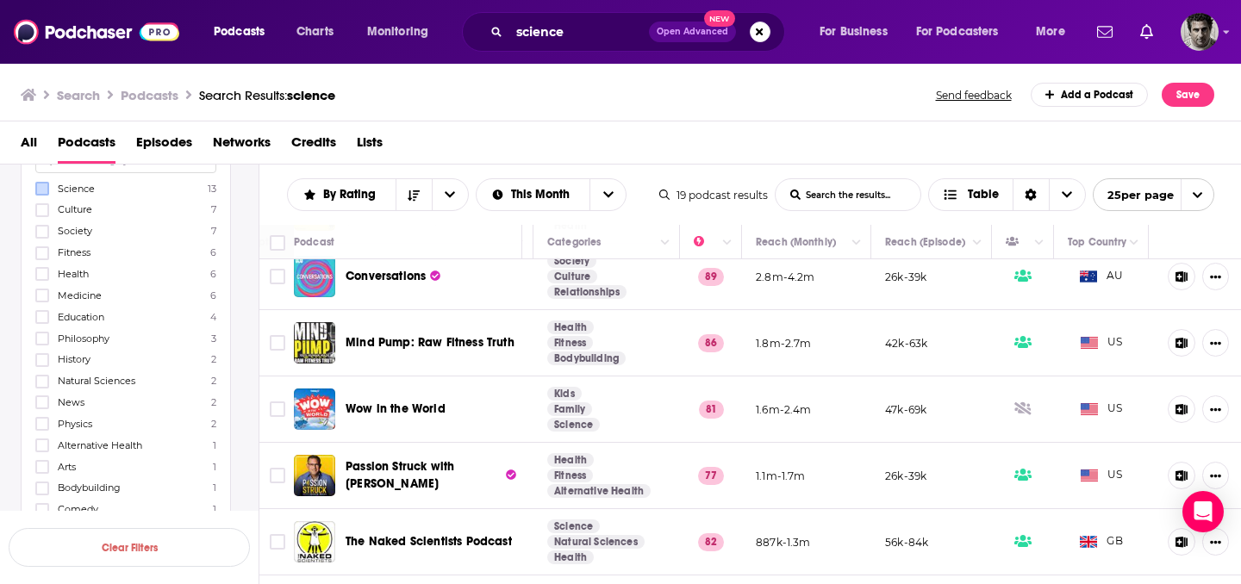
drag, startPoint x: 41, startPoint y: 271, endPoint x: 374, endPoint y: 259, distance: 332.9
click at [42, 271] on icon at bounding box center [42, 274] width 10 height 10
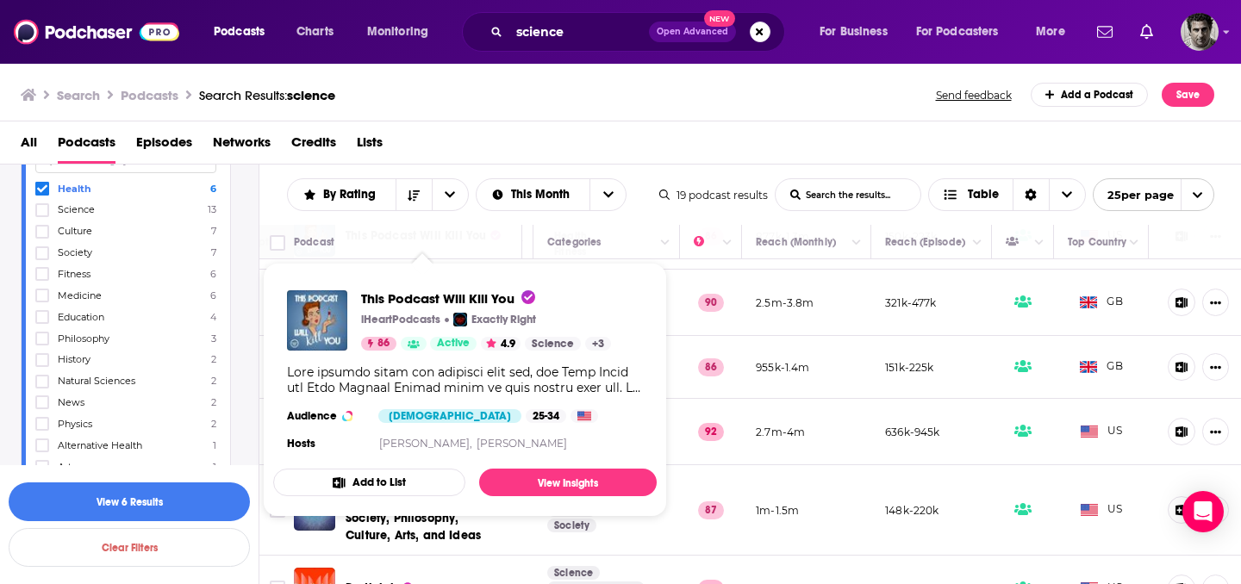
scroll to position [123, 308]
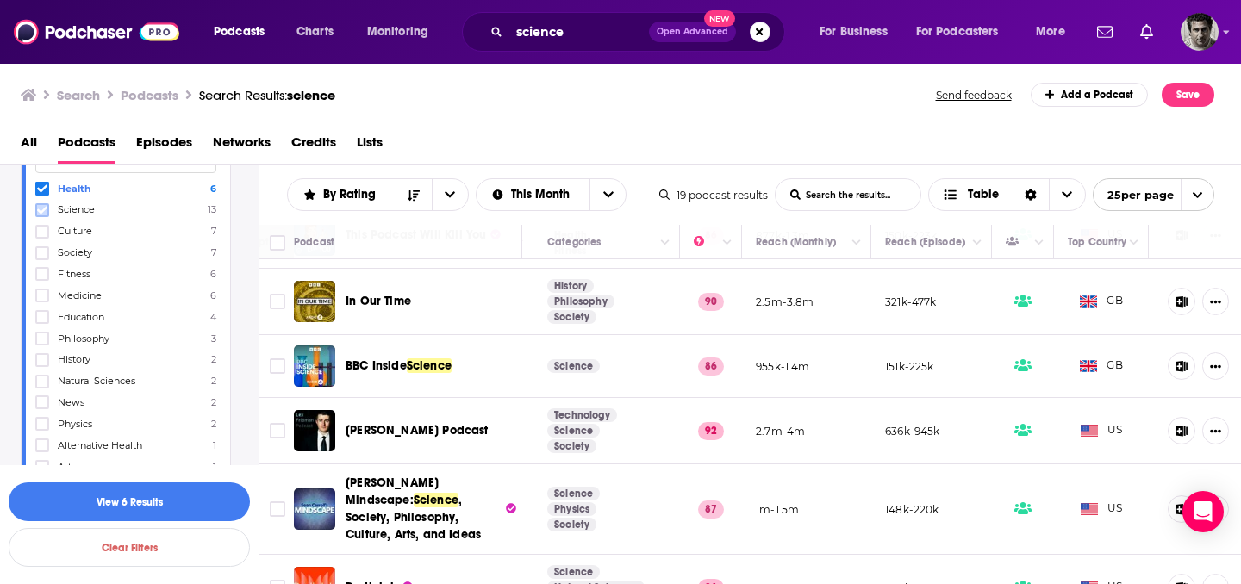
click at [46, 212] on icon at bounding box center [42, 210] width 10 height 10
click at [47, 211] on icon at bounding box center [42, 210] width 10 height 10
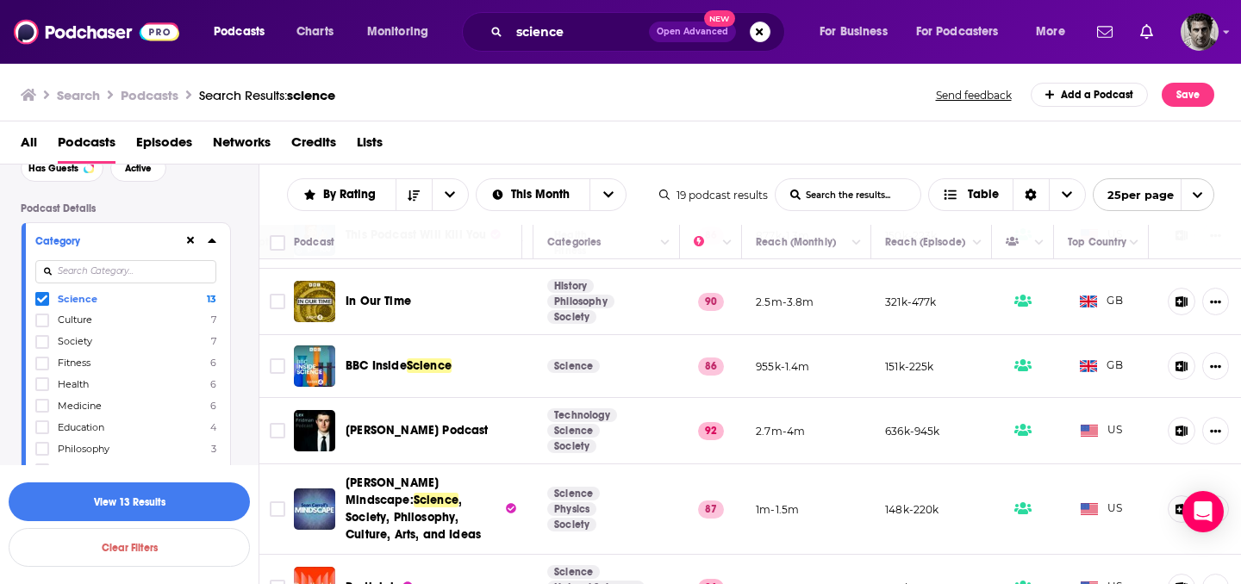
click at [45, 296] on icon at bounding box center [42, 299] width 10 height 10
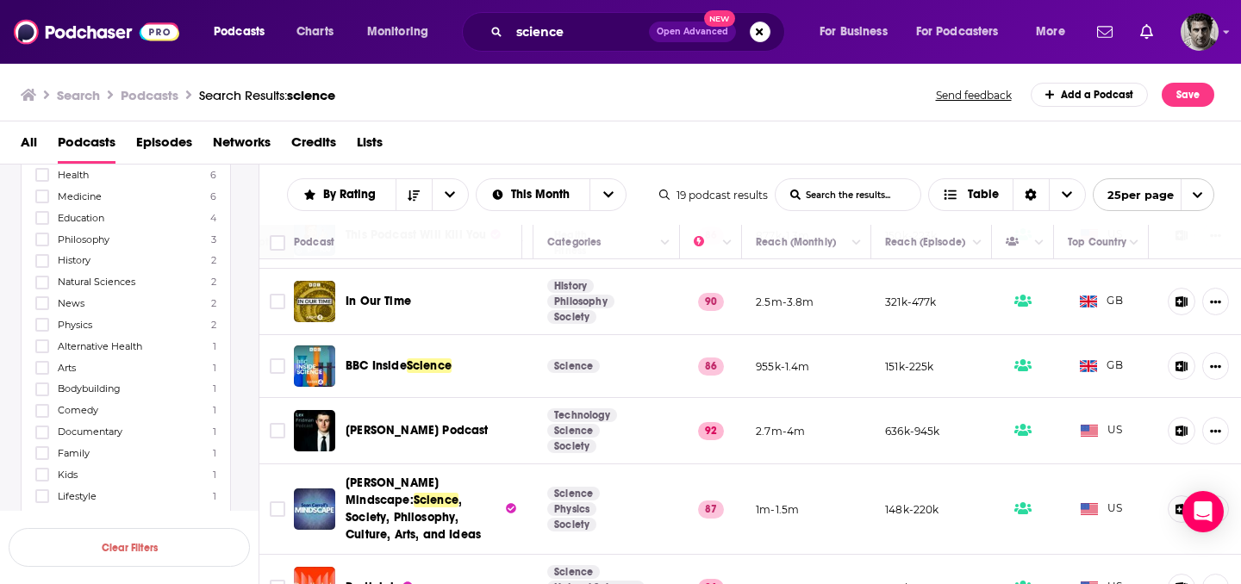
scroll to position [316, 0]
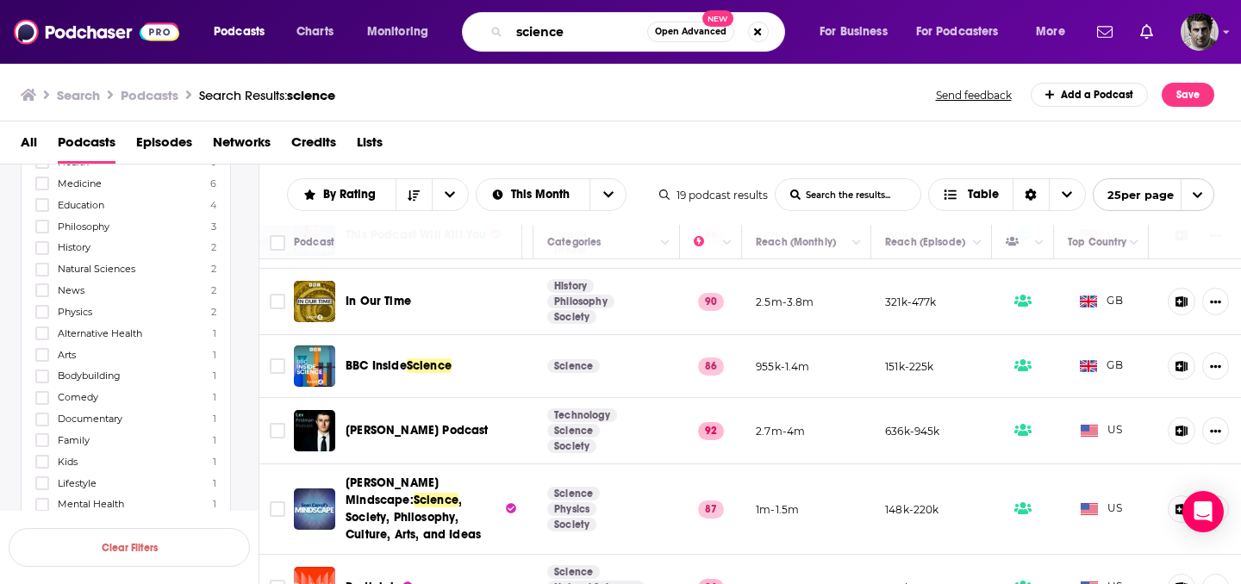
drag, startPoint x: 584, startPoint y: 33, endPoint x: 427, endPoint y: 41, distance: 157.0
click at [427, 41] on div "Podcasts Charts Monitoring science Open Advanced New For Business For Podcaster…" at bounding box center [642, 32] width 880 height 40
type input "s"
type input "astronomy"
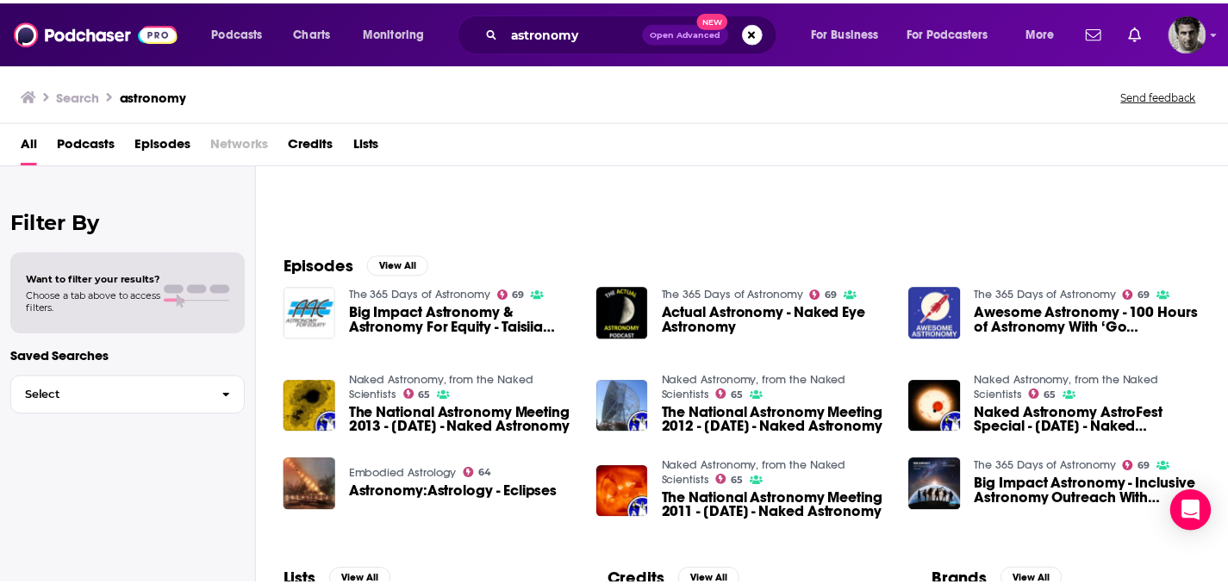
scroll to position [305, 0]
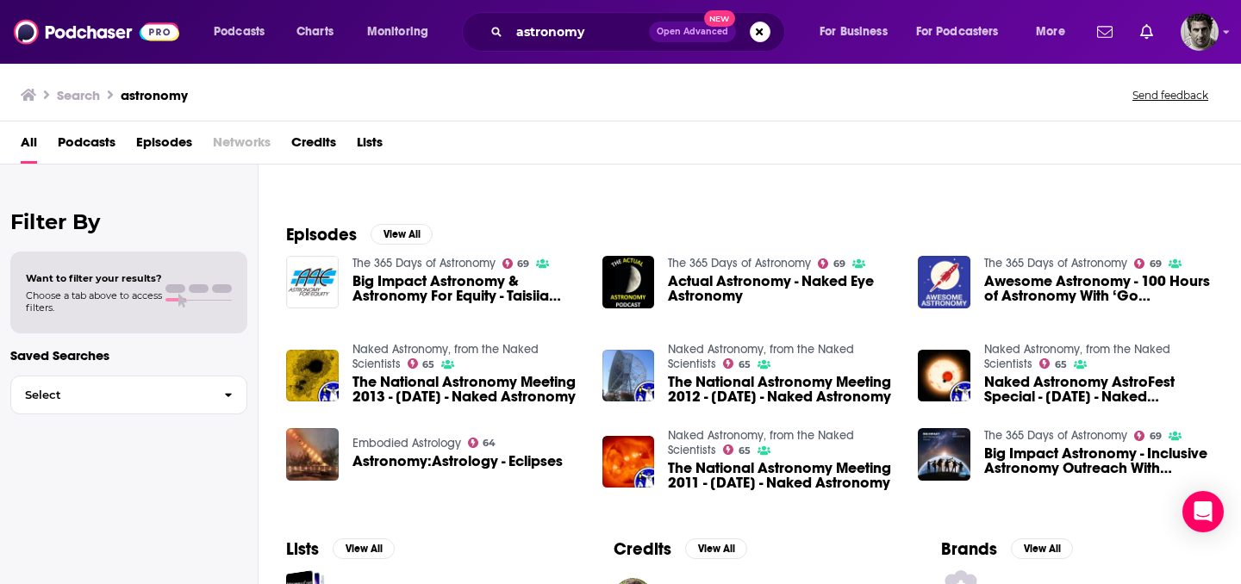
click at [1071, 456] on span "Big Impact Astronomy - Inclusive Astronomy Outreach With [PERSON_NAME] & [PERSO…" at bounding box center [1098, 460] width 229 height 29
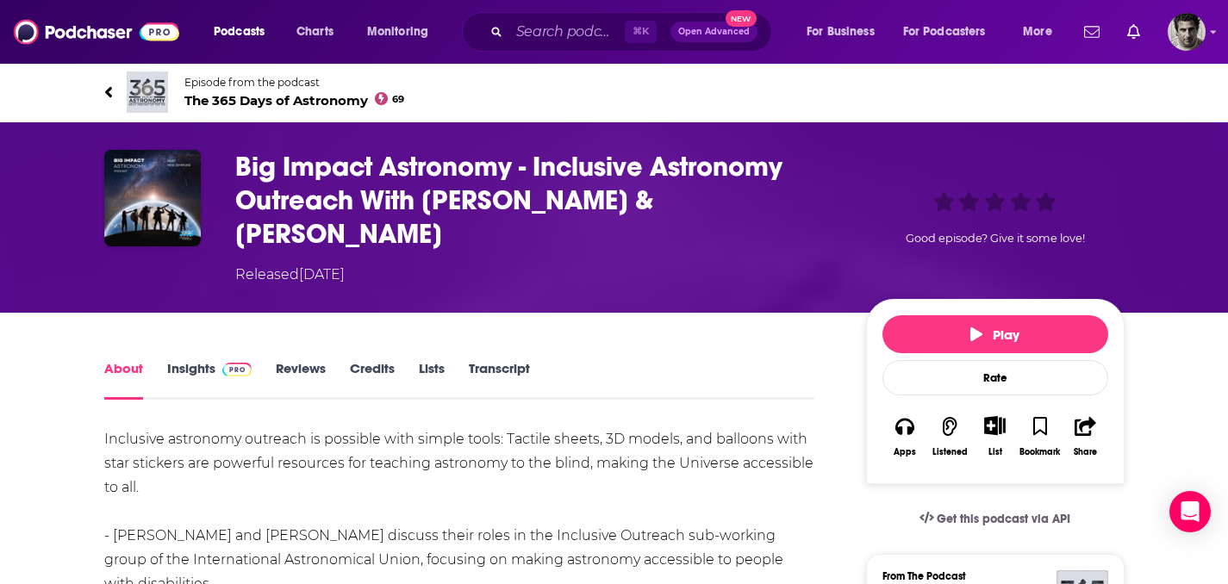
click at [187, 360] on link "Insights" at bounding box center [209, 380] width 85 height 40
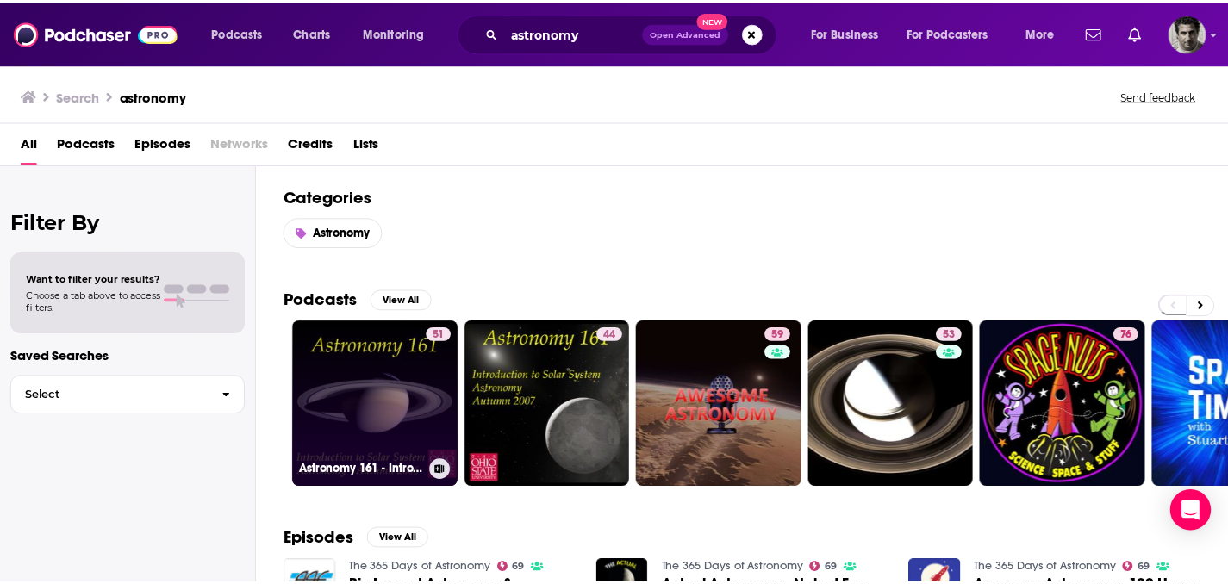
scroll to position [132, 0]
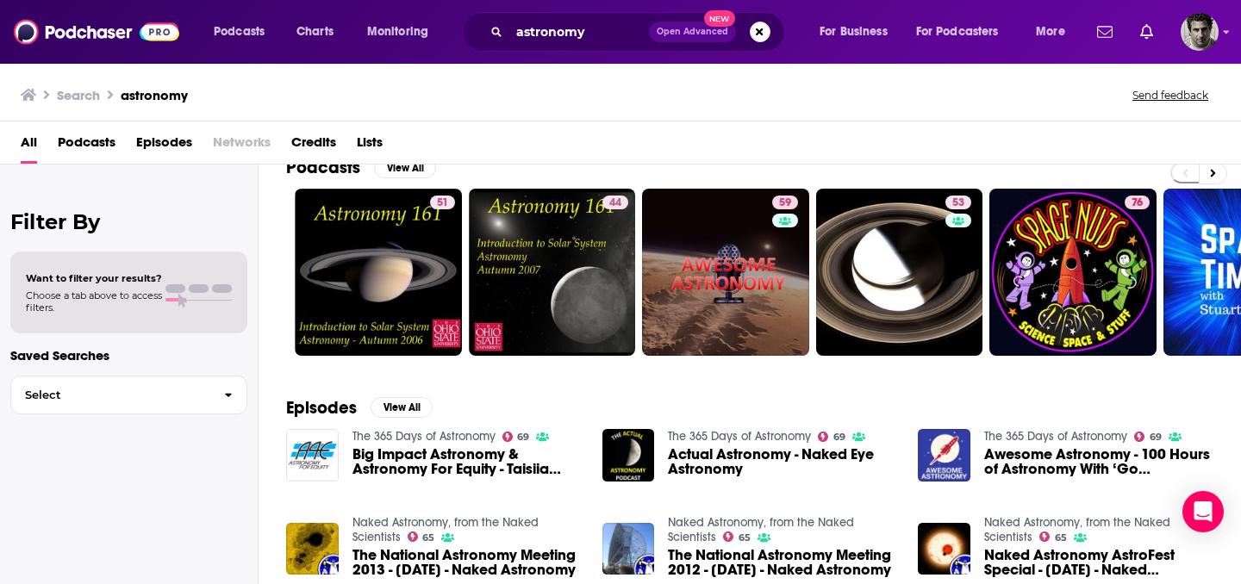
click at [397, 454] on span "Big Impact Astronomy & Astronomy For Equity - Taisiia Karasova: Inspiring Astro…" at bounding box center [466, 461] width 229 height 29
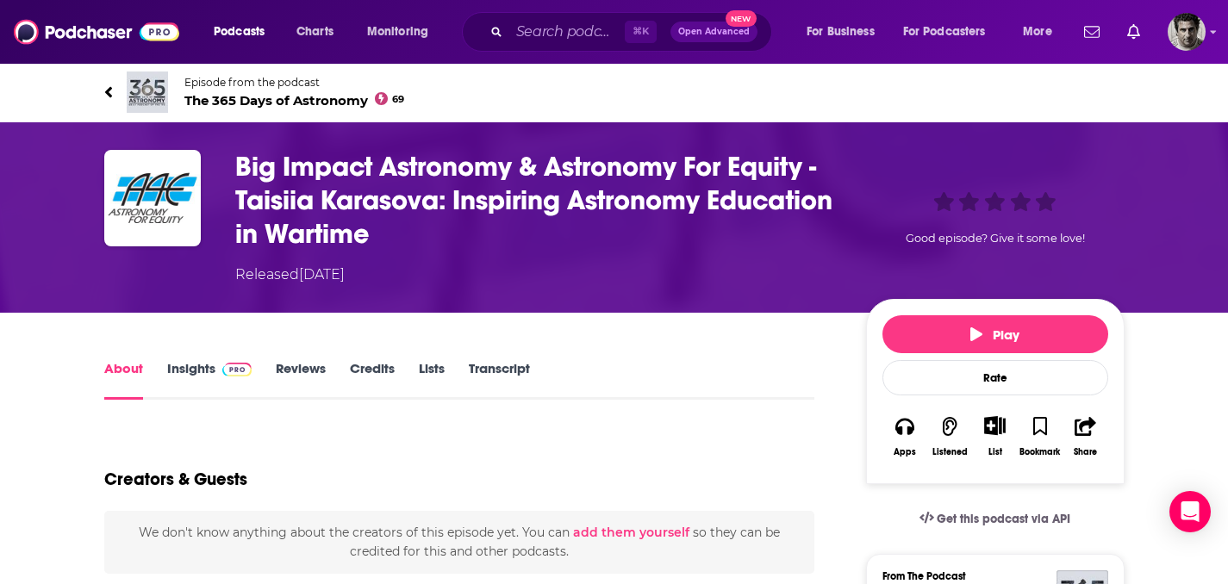
click at [194, 365] on link "Insights" at bounding box center [209, 380] width 85 height 40
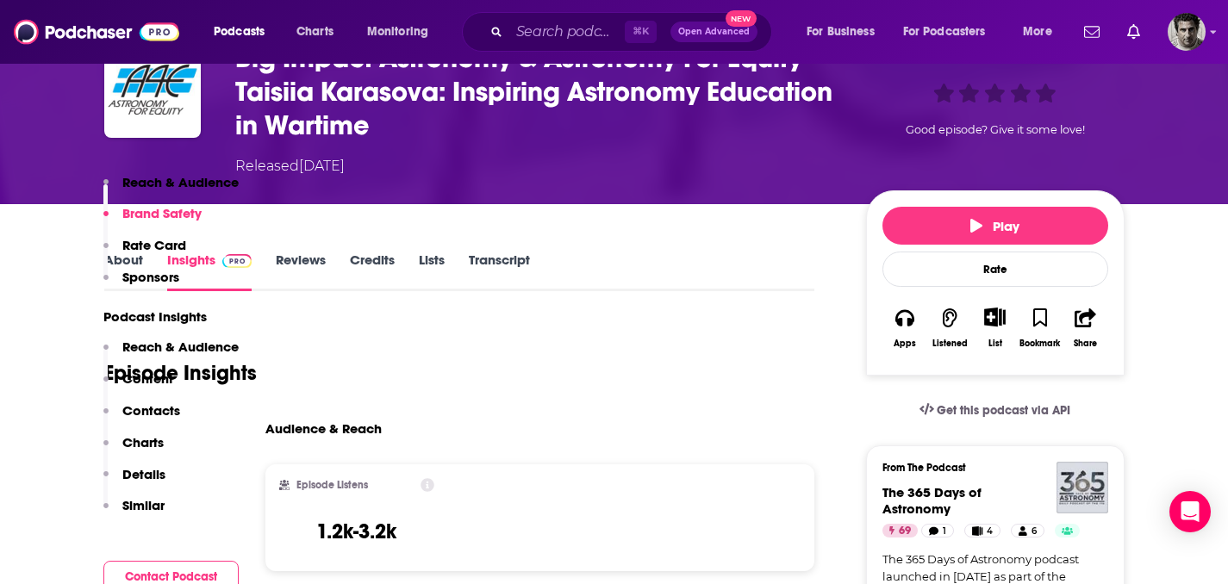
scroll to position [19, 0]
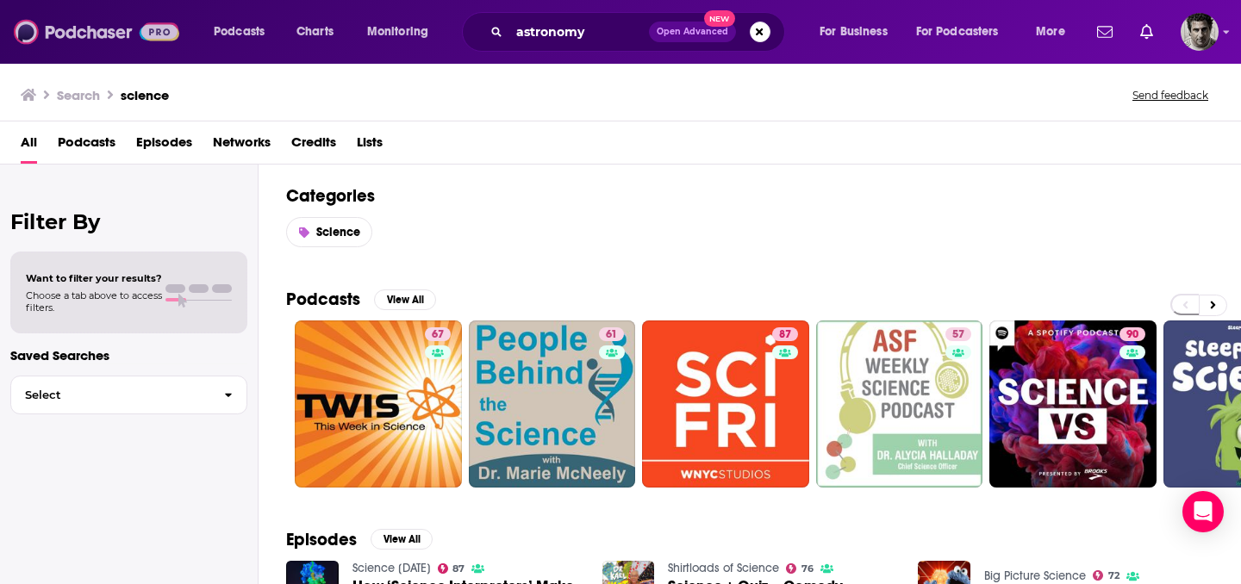
click at [62, 24] on img at bounding box center [96, 32] width 165 height 33
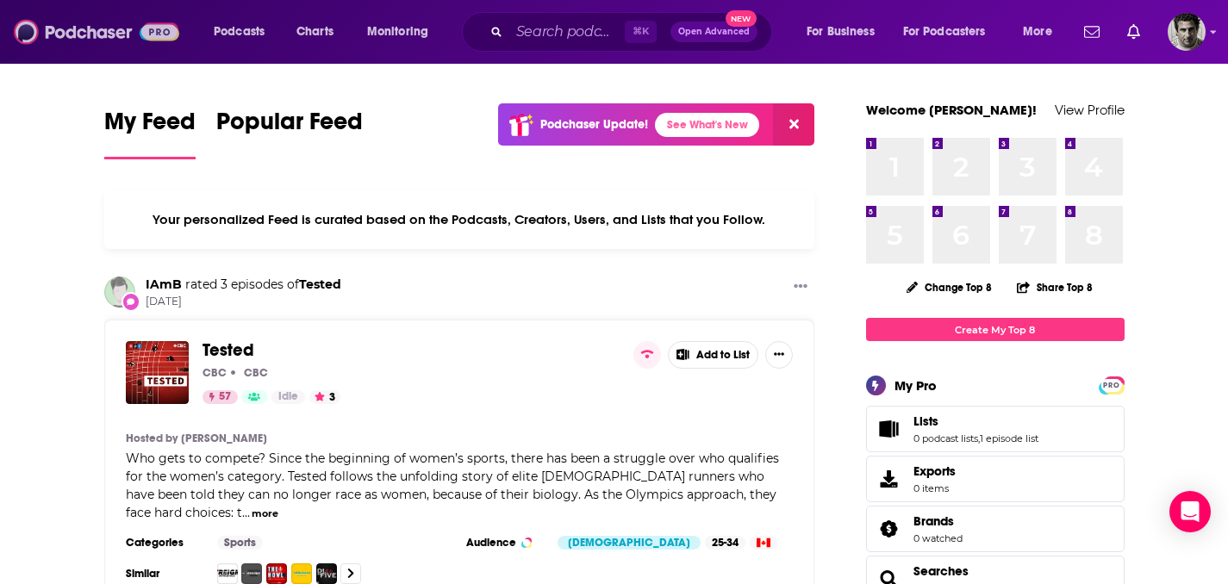
scroll to position [20, 0]
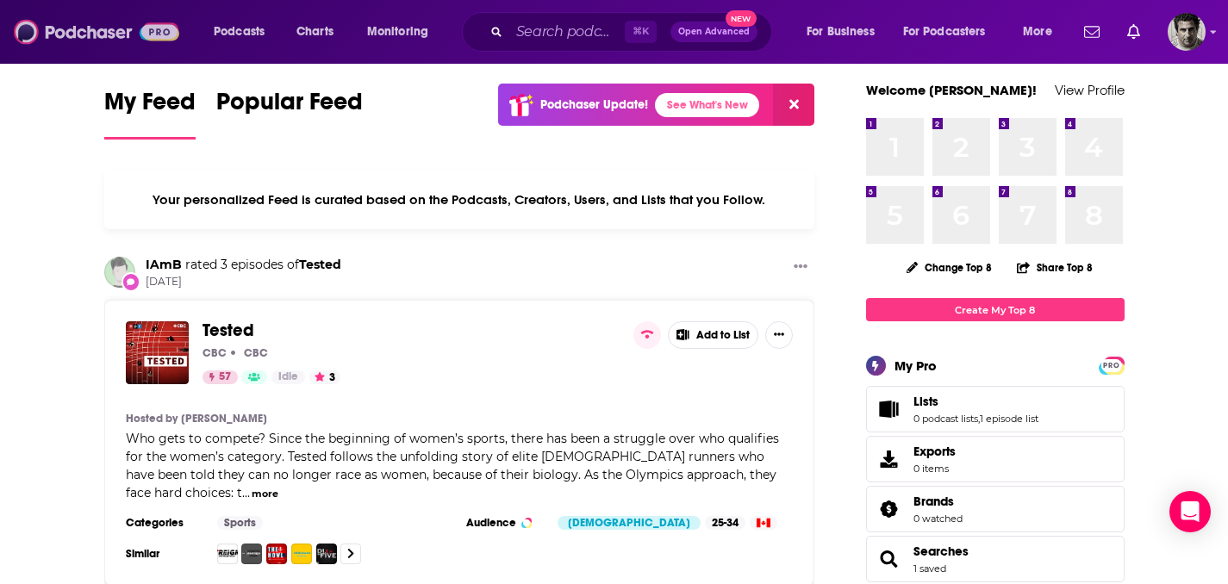
click at [88, 37] on img at bounding box center [96, 32] width 165 height 33
click at [248, 34] on span "Podcasts" at bounding box center [239, 32] width 51 height 24
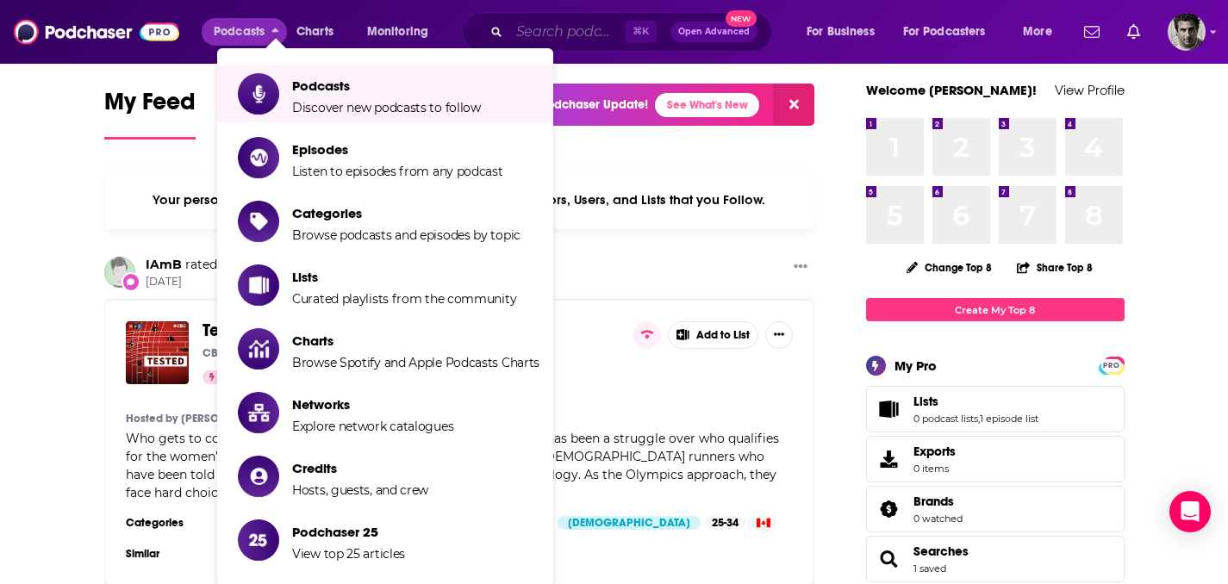
click at [583, 38] on input "Search podcasts, credits, & more..." at bounding box center [566, 32] width 115 height 28
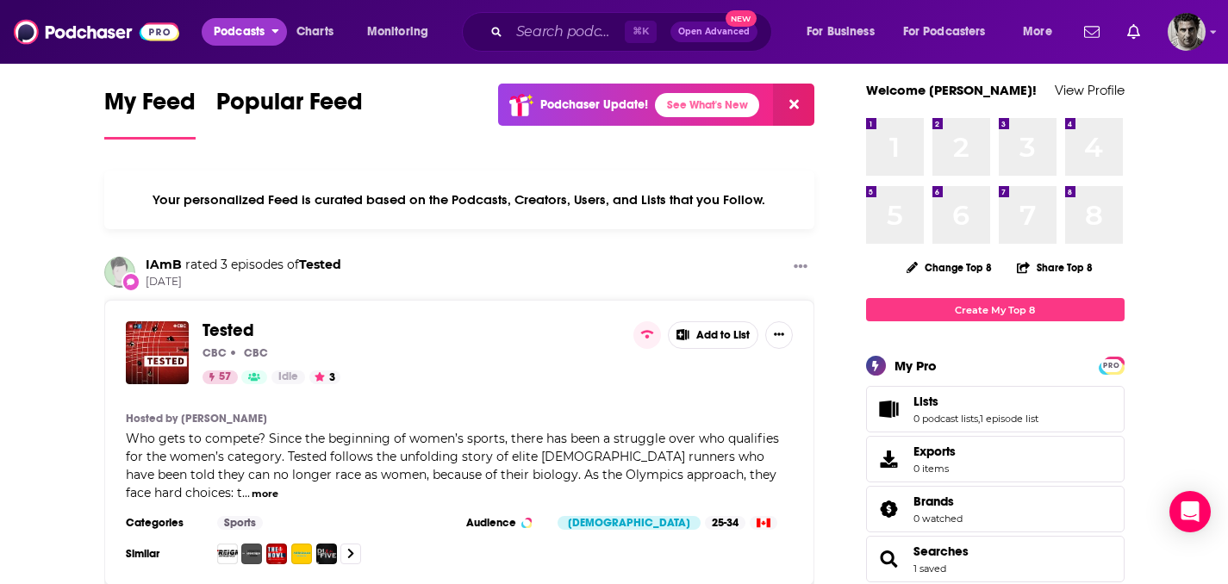
click at [252, 34] on span "Podcasts" at bounding box center [239, 32] width 51 height 24
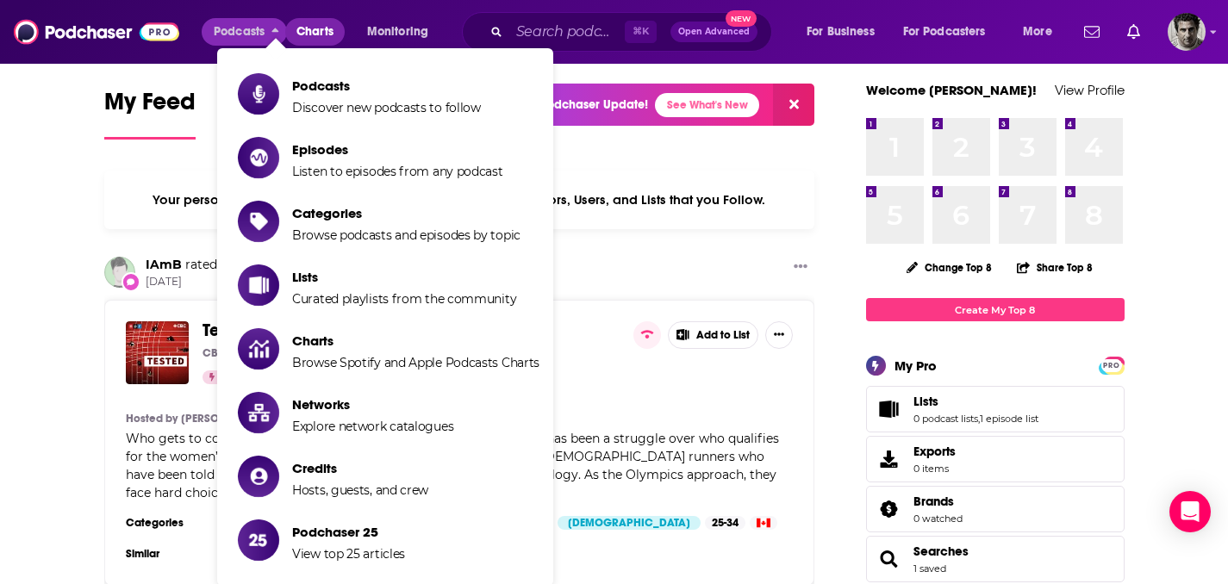
click at [339, 37] on link "Charts" at bounding box center [314, 32] width 59 height 28
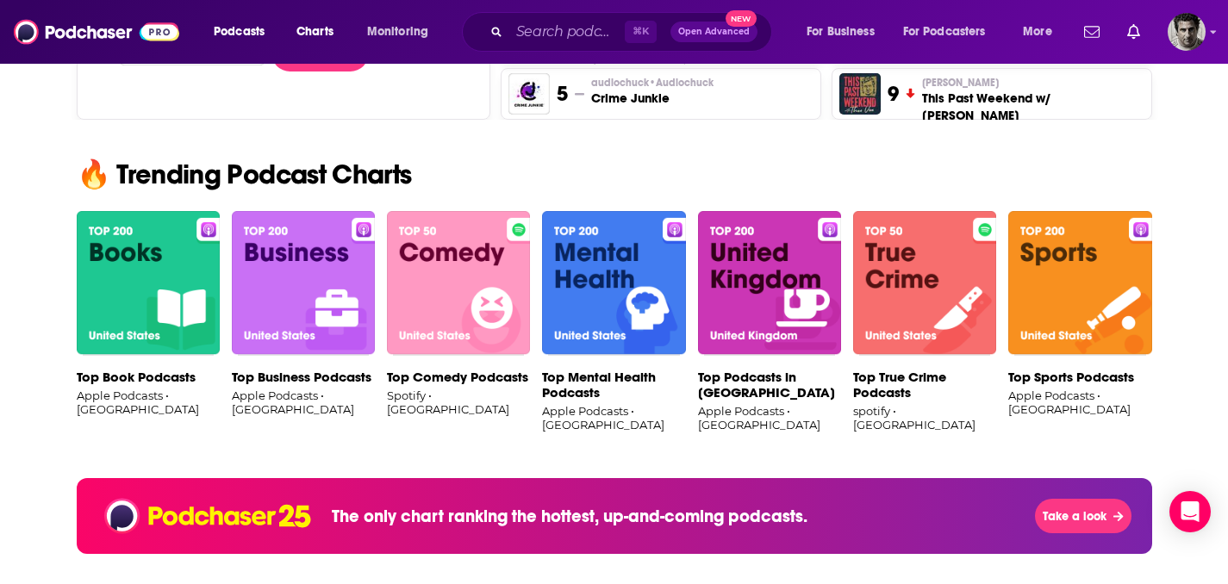
scroll to position [672, 0]
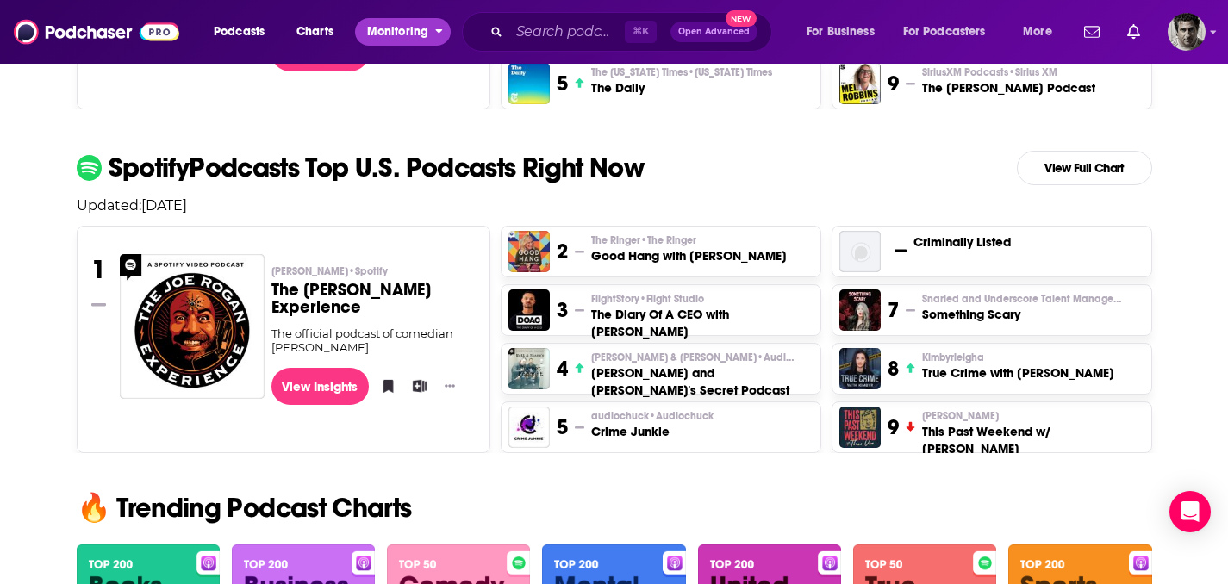
click at [408, 34] on span "Monitoring" at bounding box center [397, 32] width 61 height 24
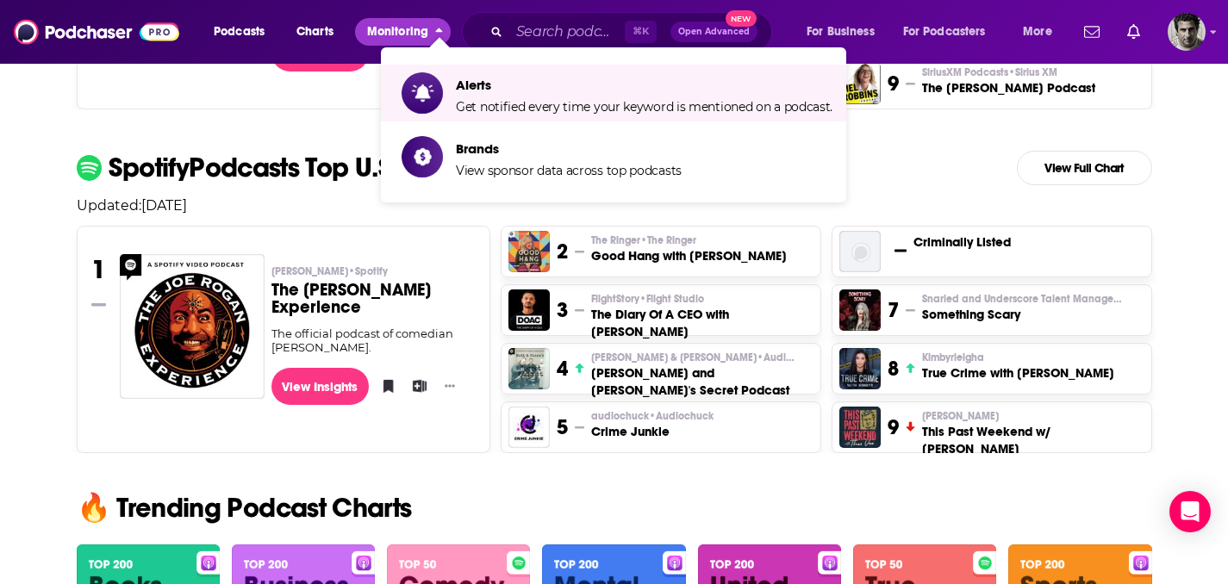
click at [384, 34] on span "Monitoring" at bounding box center [397, 32] width 61 height 24
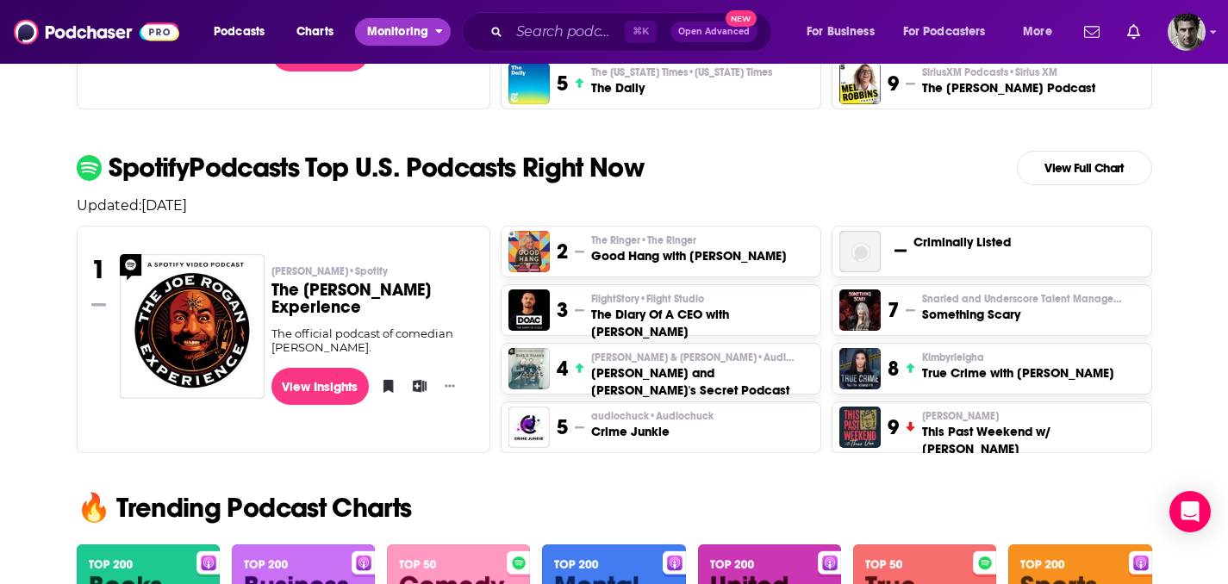
click at [384, 34] on span "Monitoring" at bounding box center [397, 32] width 61 height 24
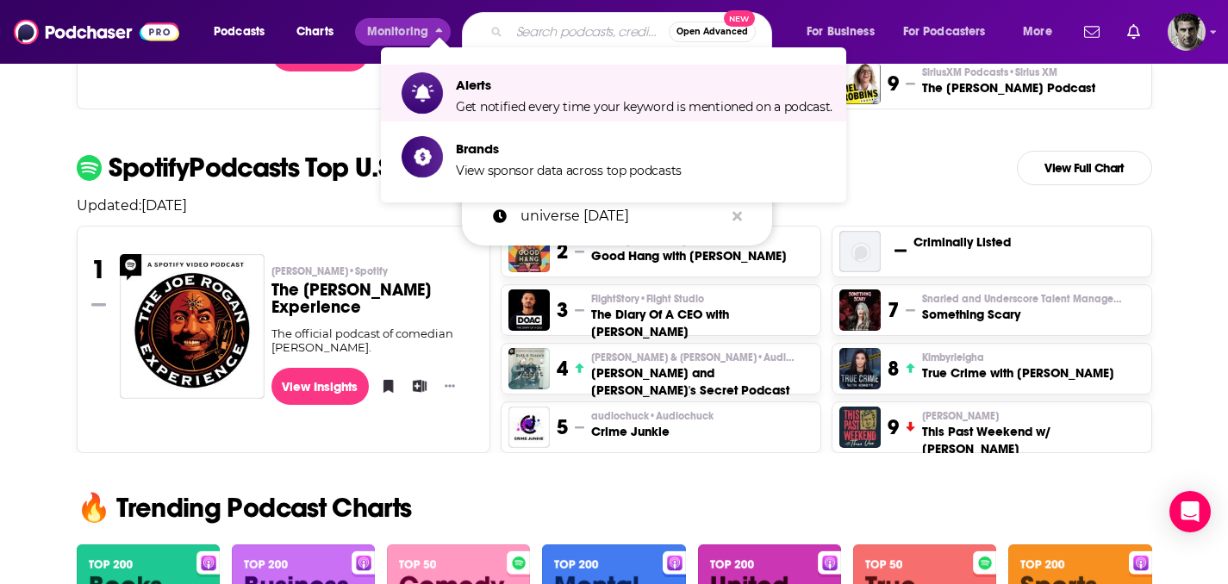
click at [570, 32] on input "Search podcasts, credits, & more..." at bounding box center [588, 32] width 159 height 28
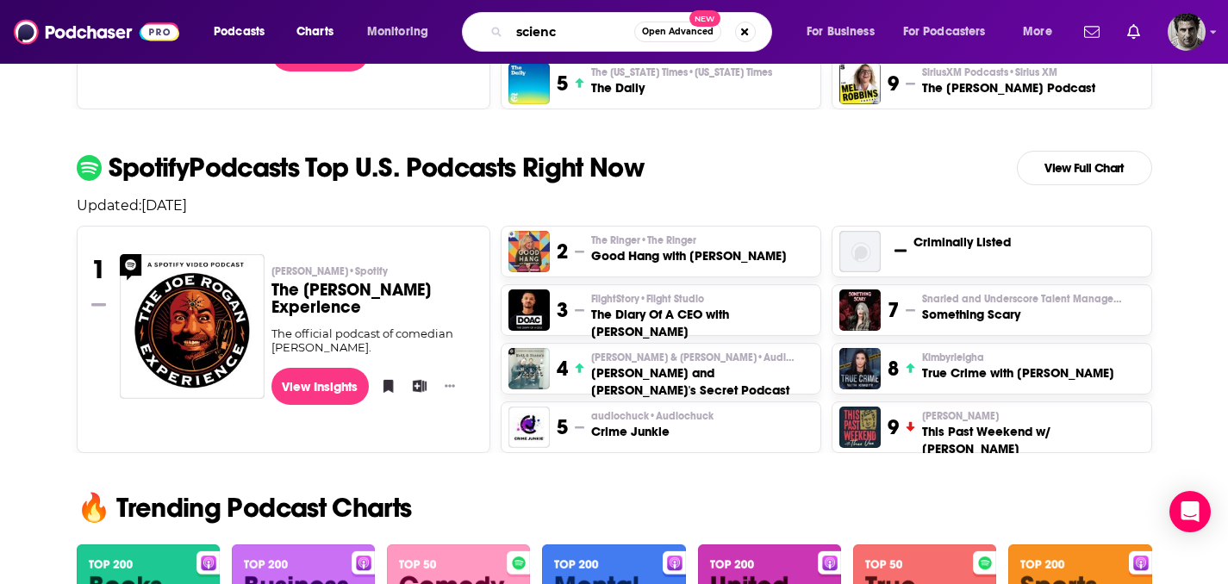
type input "science"
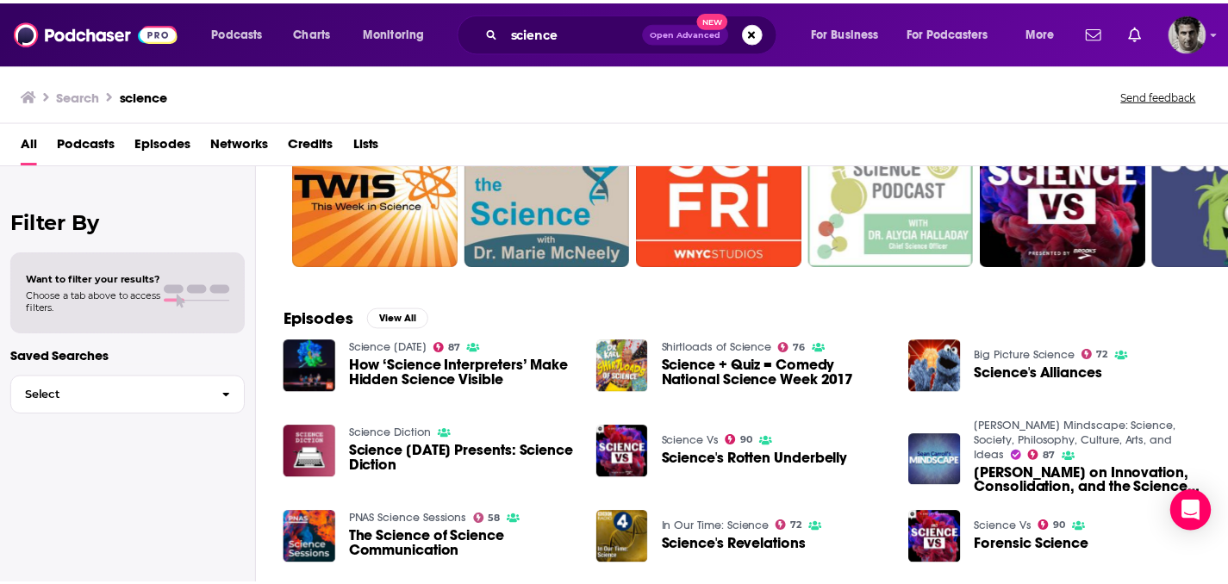
scroll to position [334, 0]
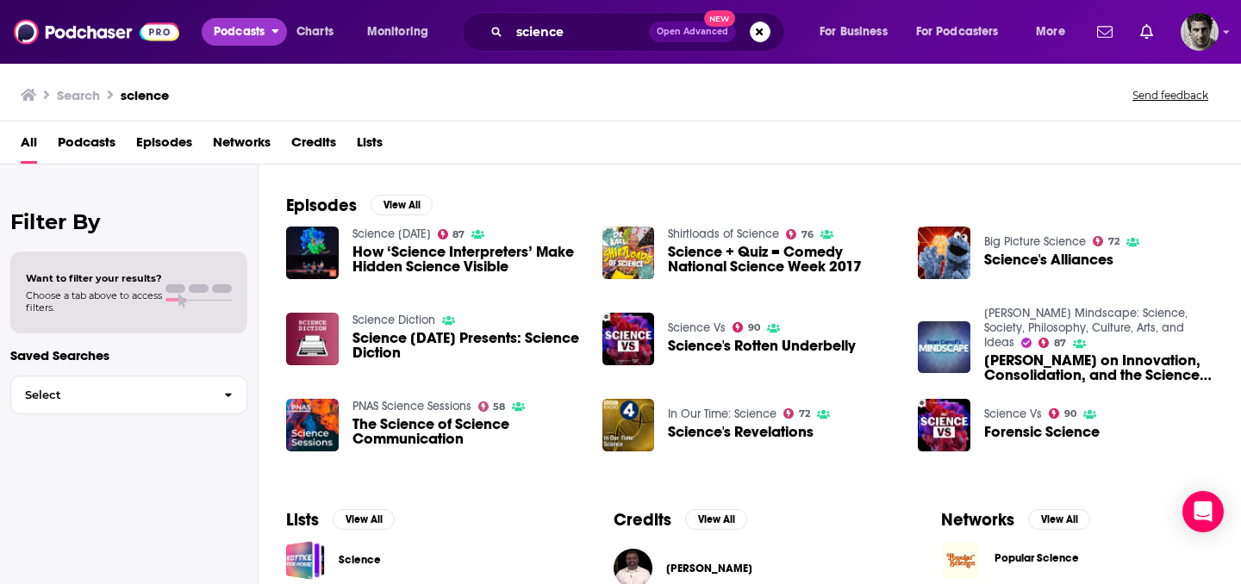
click at [253, 26] on span "Podcasts" at bounding box center [239, 32] width 51 height 24
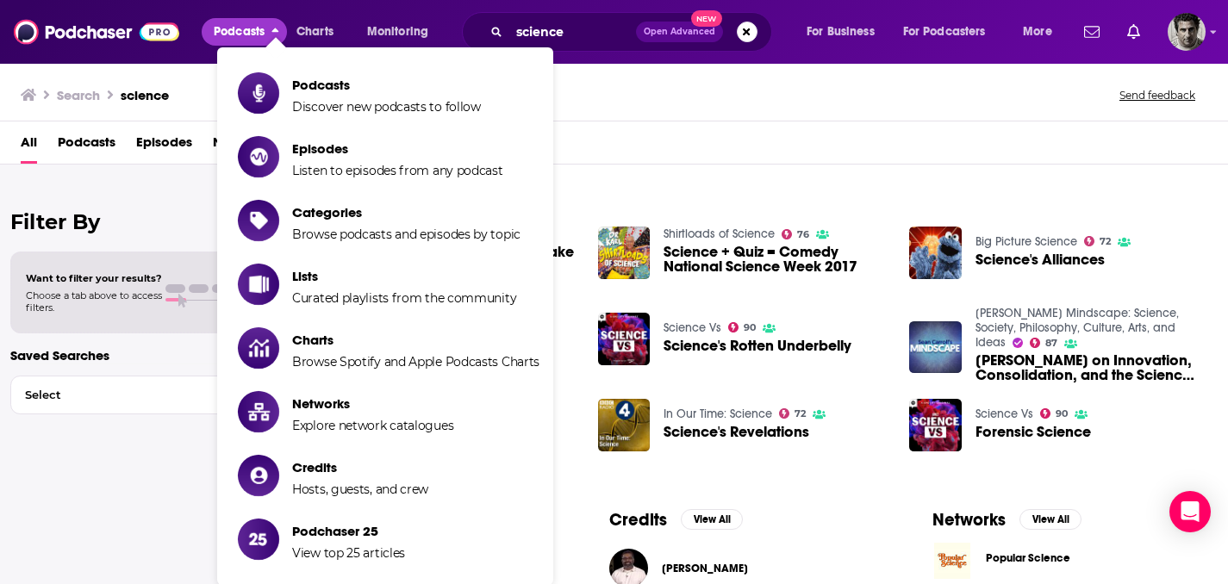
click at [253, 26] on span "Podcasts" at bounding box center [239, 32] width 51 height 24
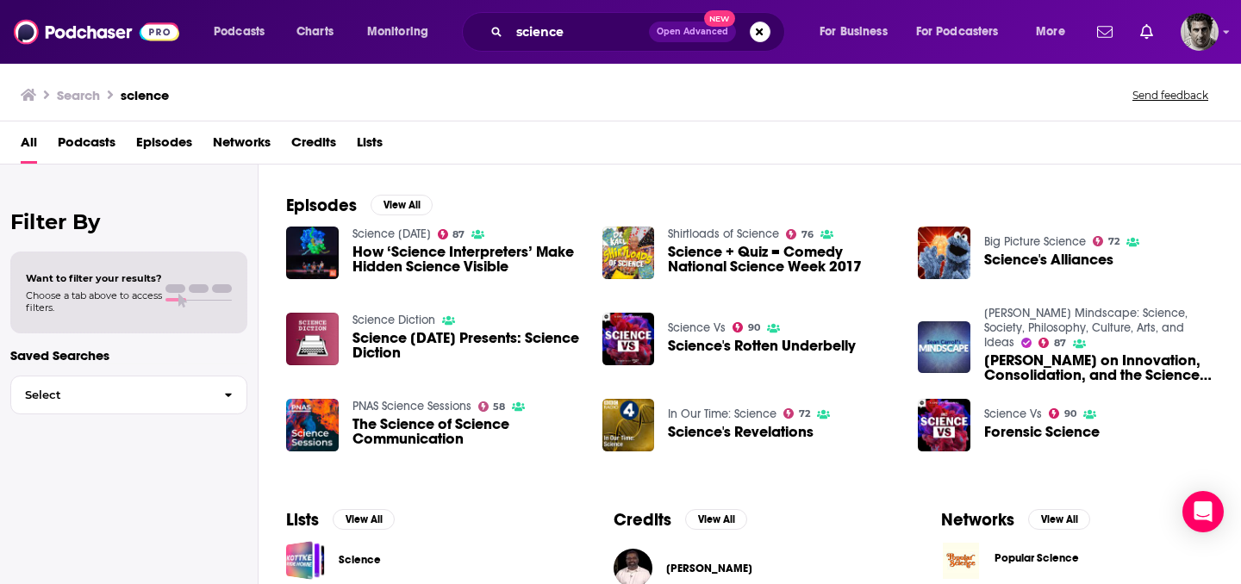
click at [388, 251] on span "How ‘Science Interpreters’ Make Hidden Science Visible" at bounding box center [466, 259] width 229 height 29
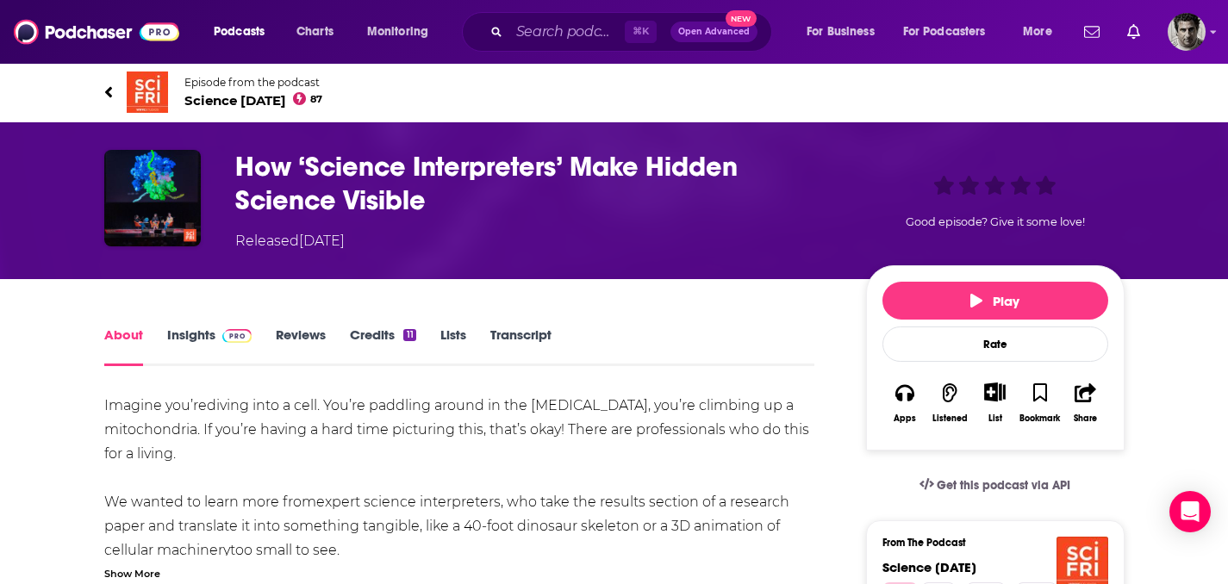
click at [197, 341] on link "Insights" at bounding box center [209, 347] width 85 height 40
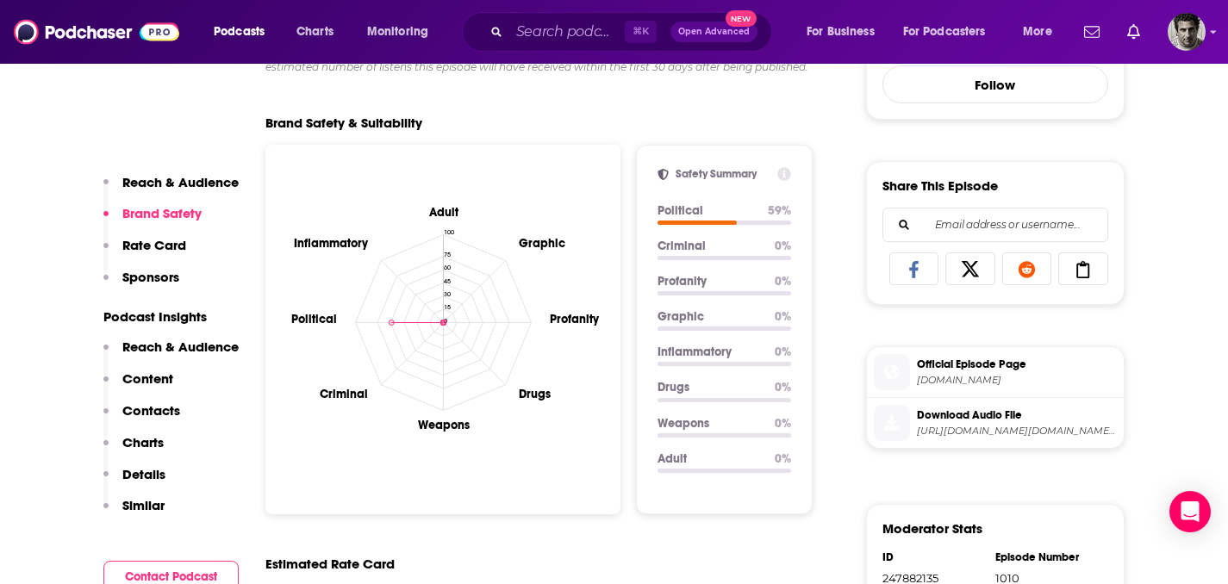
scroll to position [651, 0]
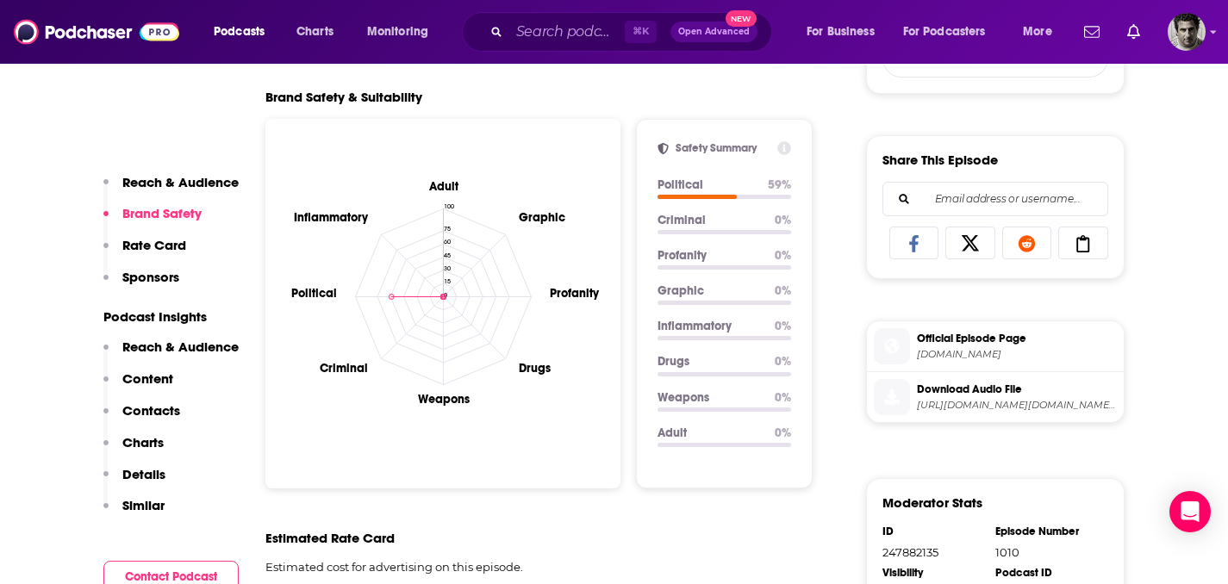
click at [148, 246] on p "Rate Card" at bounding box center [154, 245] width 64 height 16
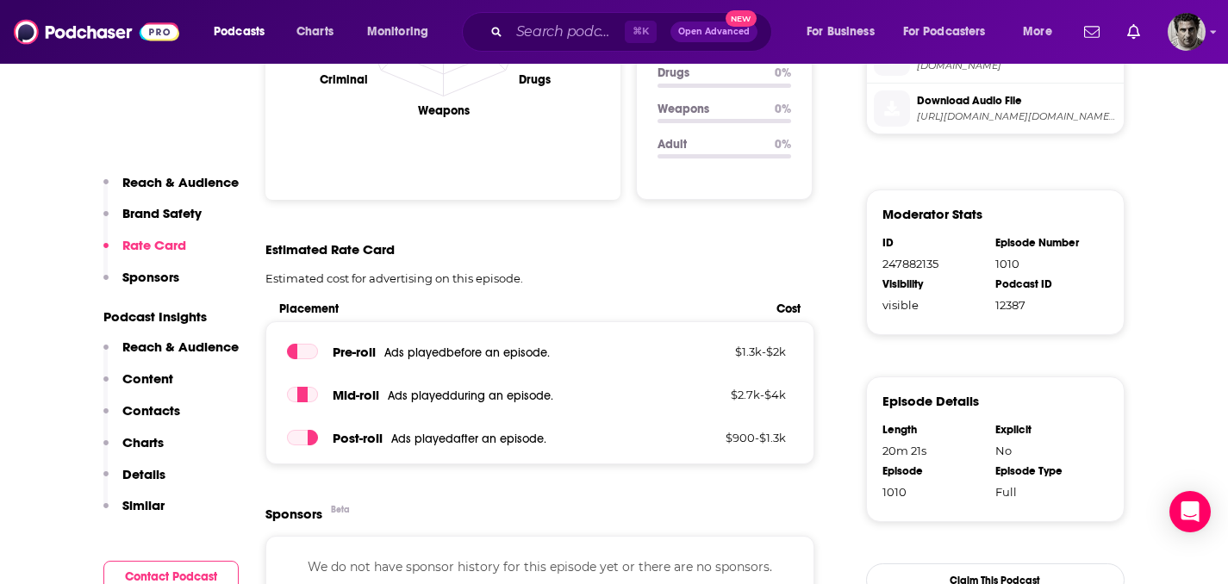
scroll to position [944, 0]
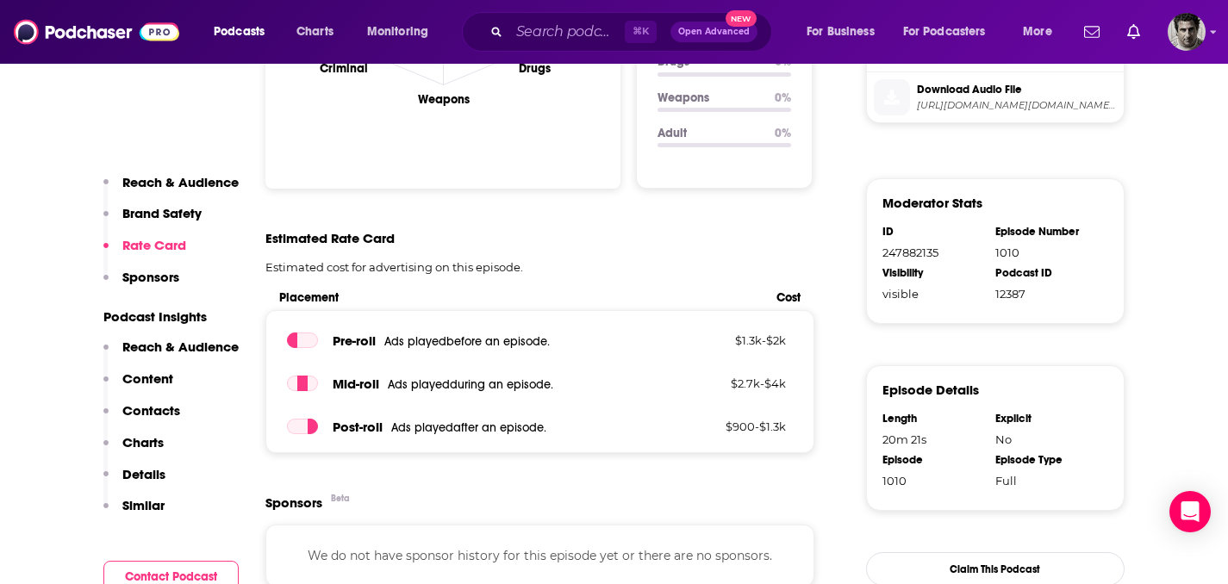
click at [153, 278] on p "Sponsors" at bounding box center [150, 277] width 57 height 16
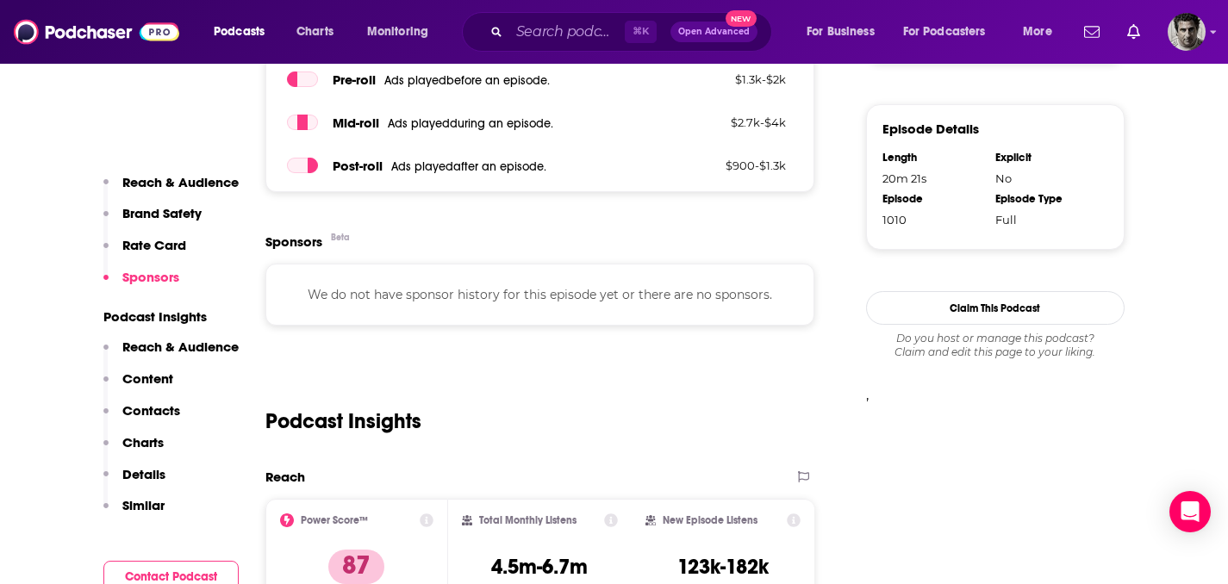
scroll to position [1213, 0]
click at [149, 345] on p "Reach & Audience" at bounding box center [180, 347] width 116 height 16
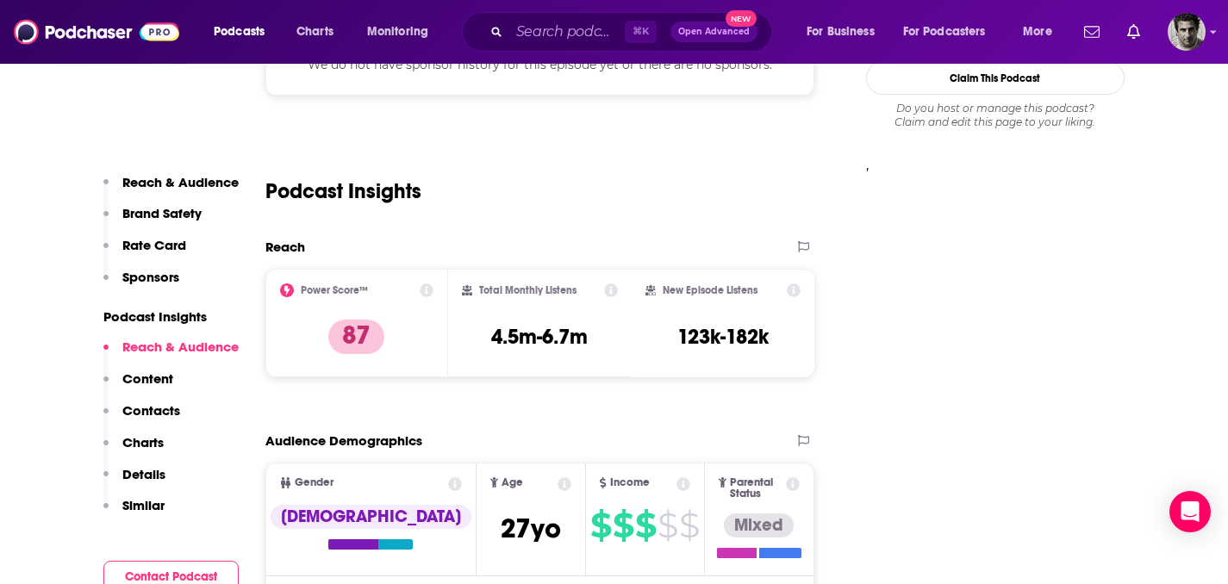
scroll to position [1444, 0]
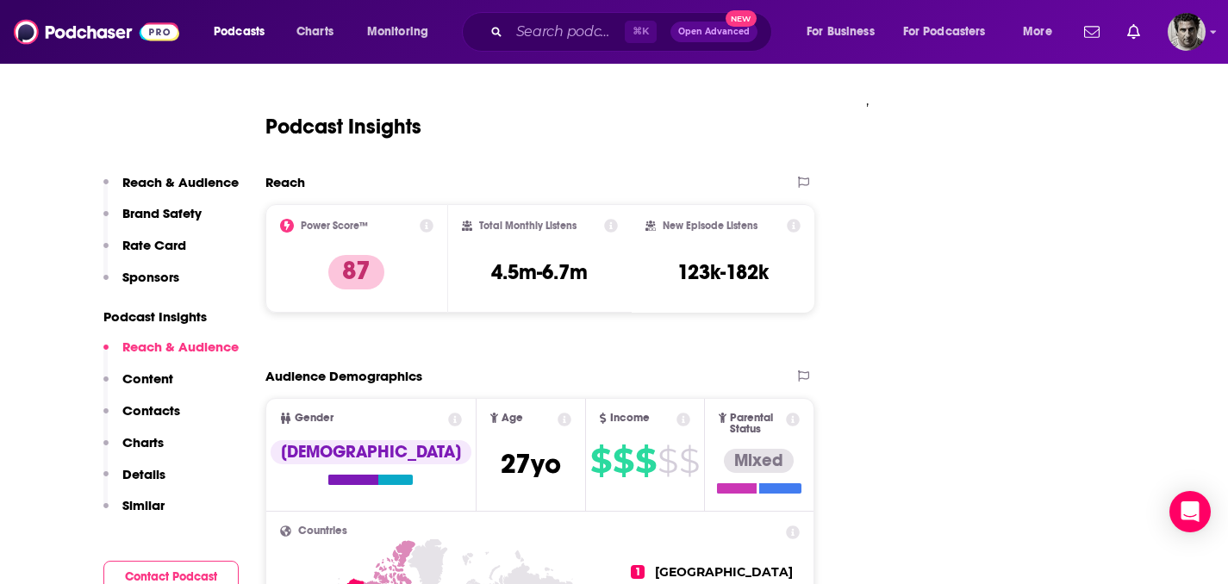
click at [161, 376] on p "Content" at bounding box center [147, 379] width 51 height 16
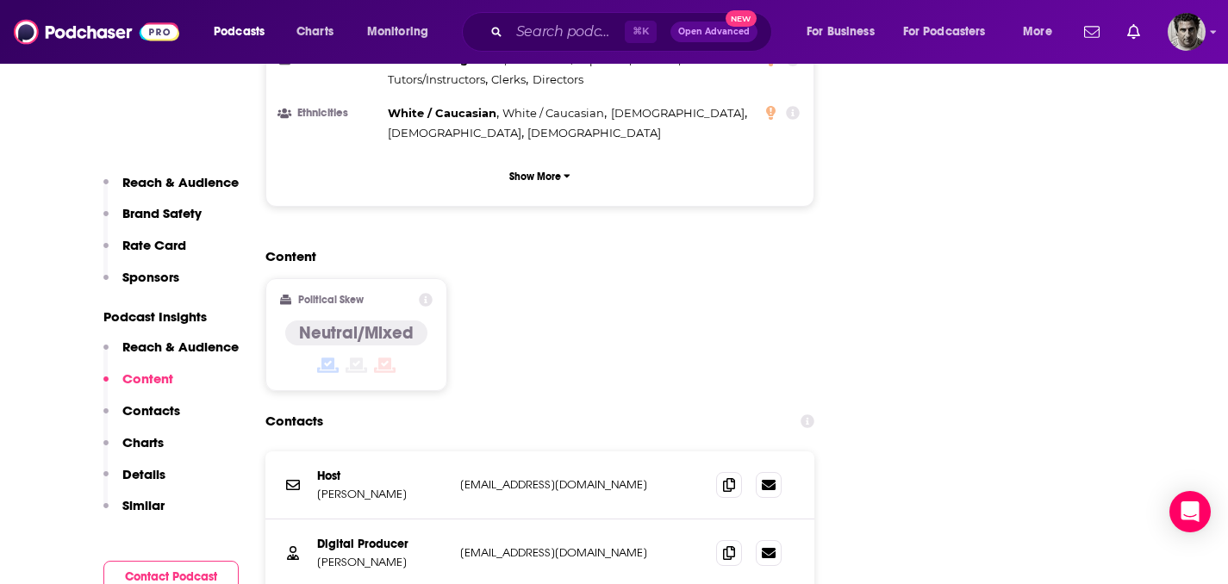
click at [159, 412] on p "Contacts" at bounding box center [151, 410] width 58 height 16
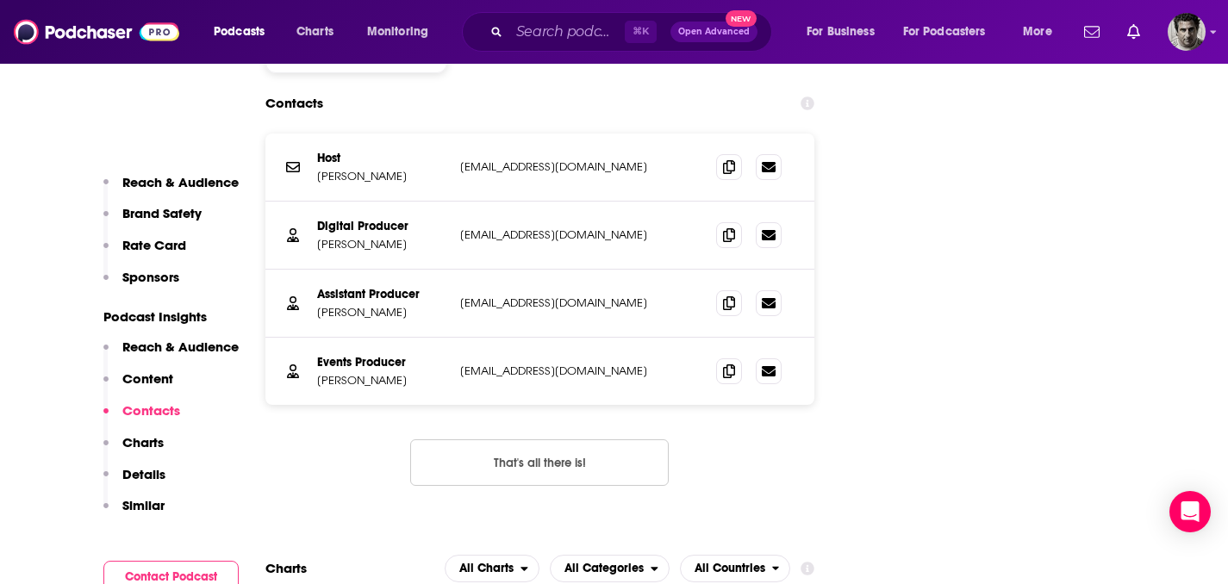
scroll to position [2573, 0]
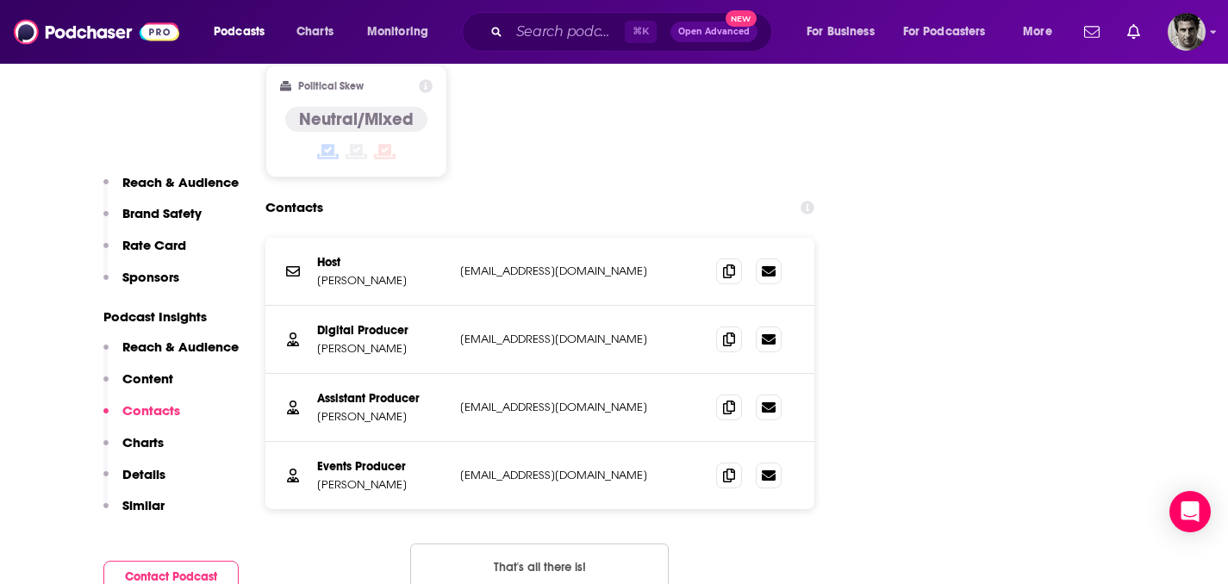
click at [155, 446] on p "Charts" at bounding box center [142, 442] width 41 height 16
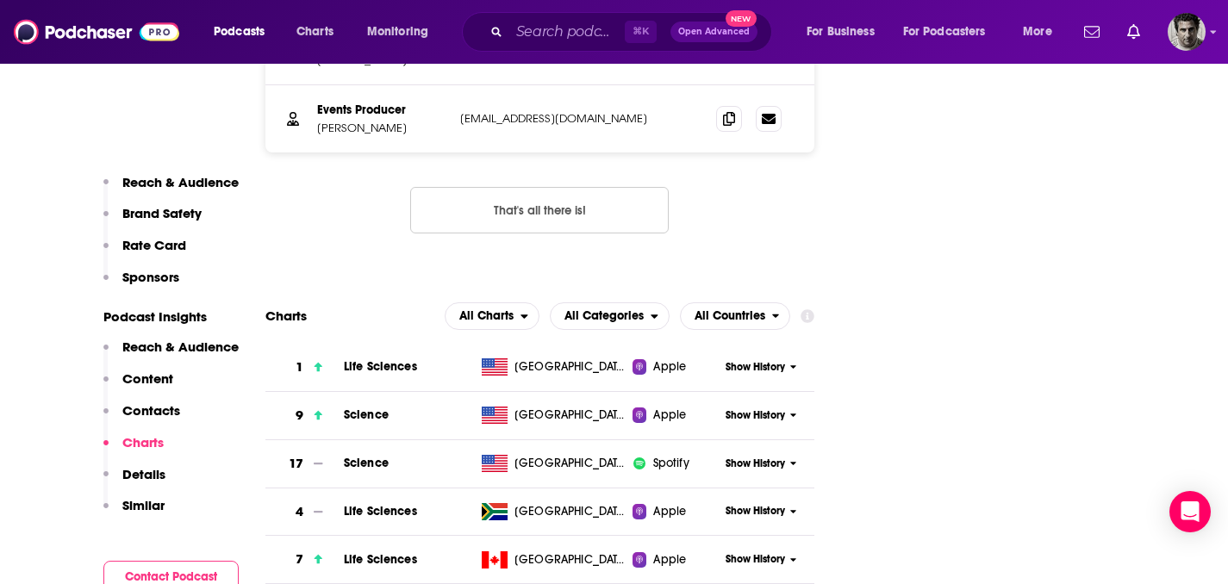
scroll to position [2931, 0]
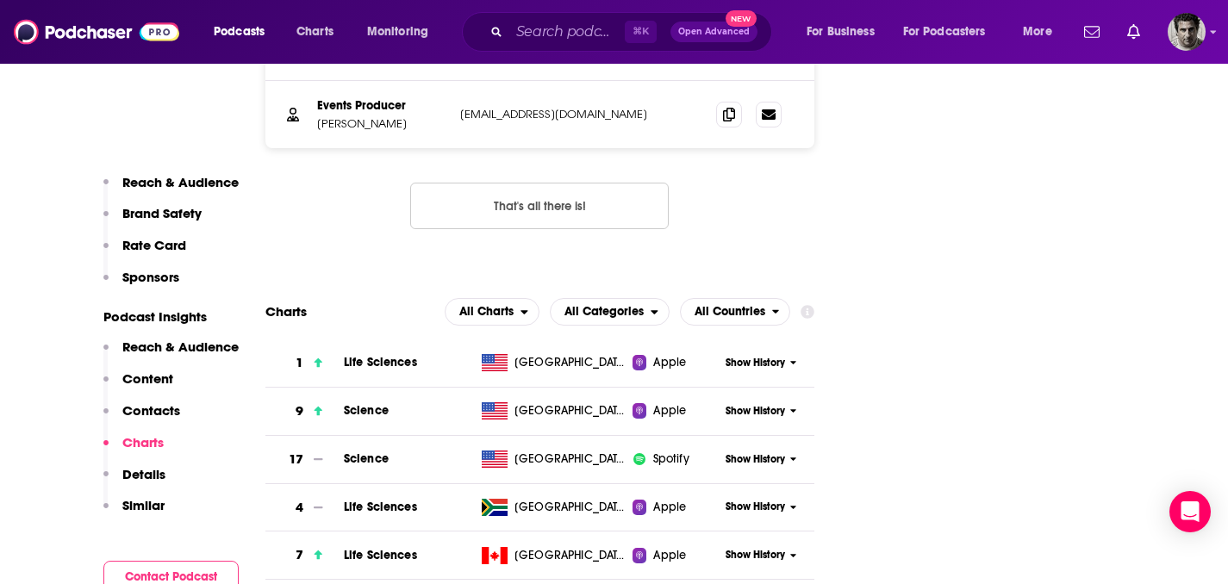
click at [143, 475] on p "Details" at bounding box center [143, 474] width 43 height 16
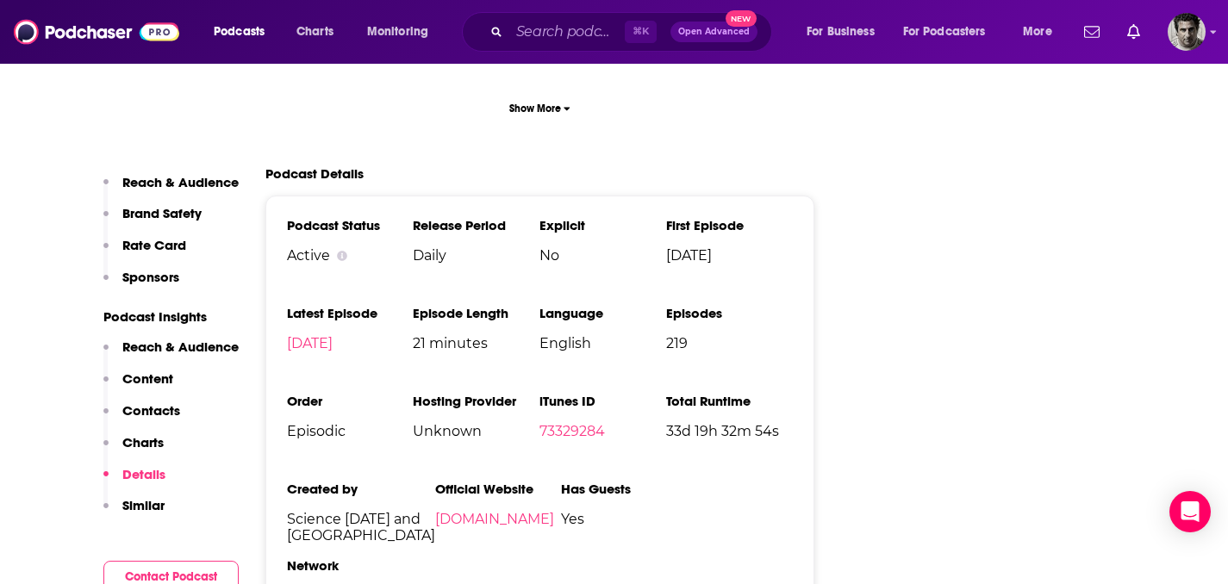
scroll to position [3498, 0]
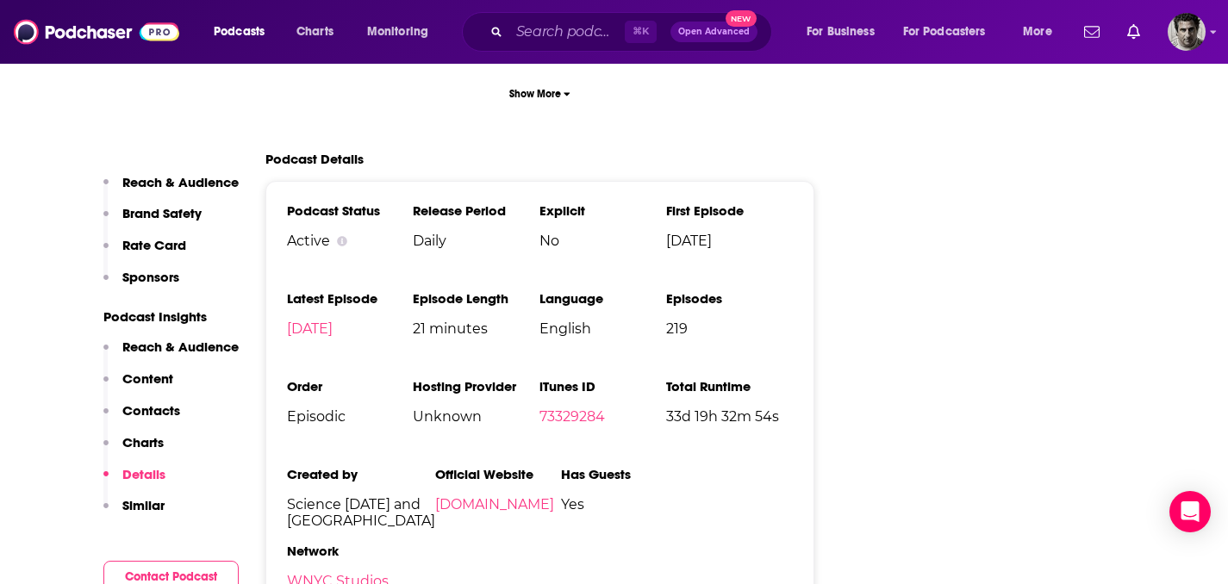
click at [156, 506] on p "Similar" at bounding box center [143, 505] width 42 height 16
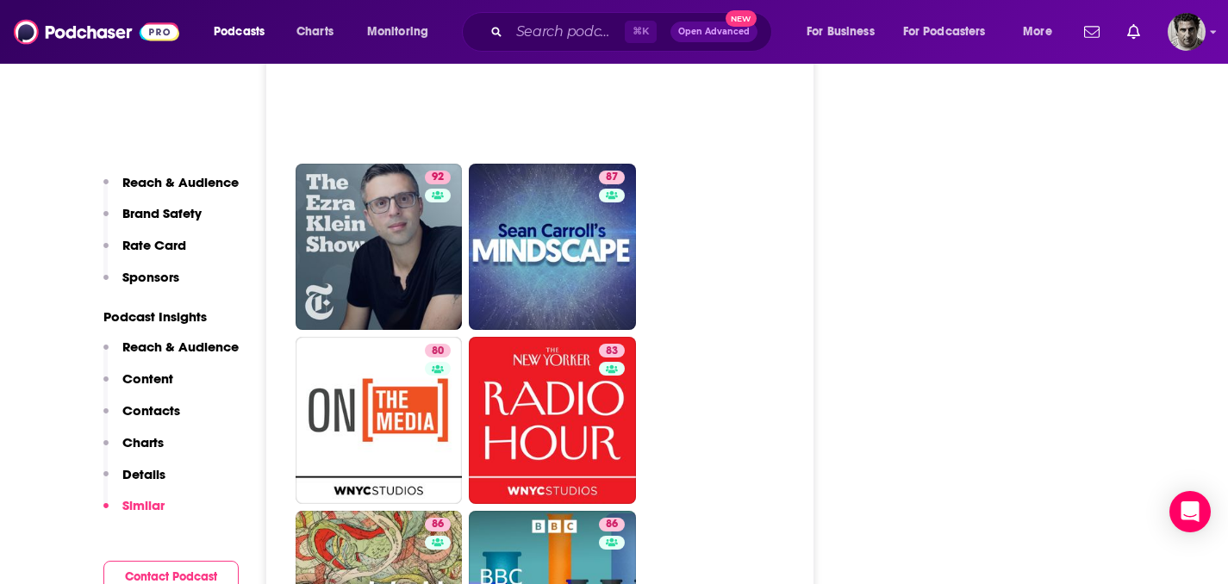
scroll to position [5121, 0]
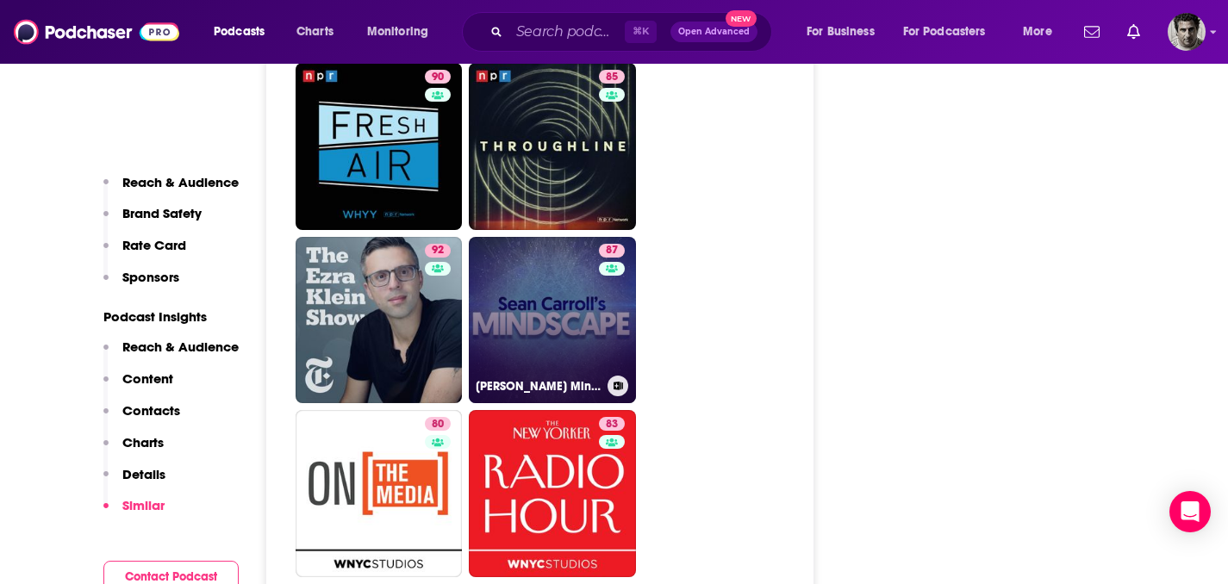
click at [595, 237] on link "87 [PERSON_NAME] Mindscape: Science, Society, Philosophy, Culture, Arts, and Id…" at bounding box center [552, 320] width 167 height 167
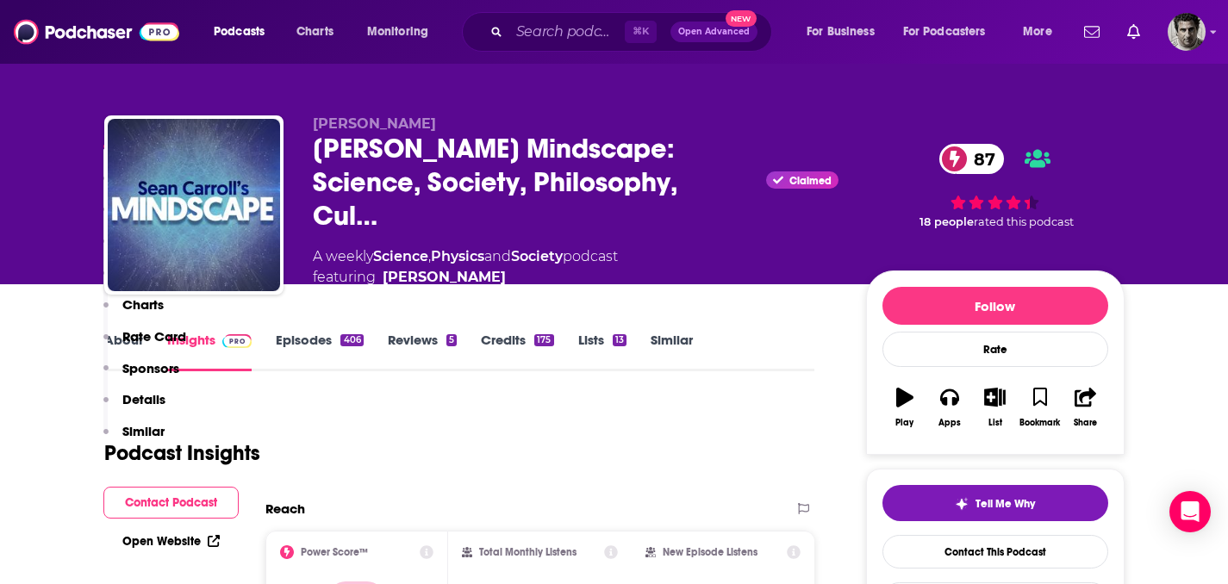
scroll to position [554, 0]
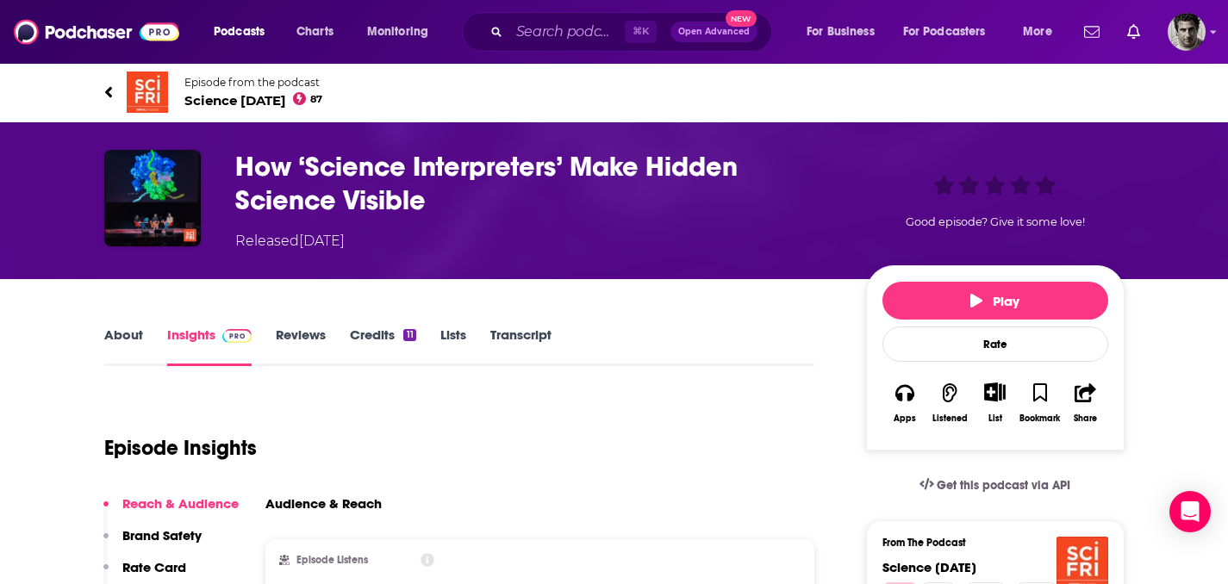
click at [658, 202] on h3 "How ‘Science Interpreters’ Make Hidden Science Visible" at bounding box center [536, 183] width 603 height 67
